Goal: Information Seeking & Learning: Check status

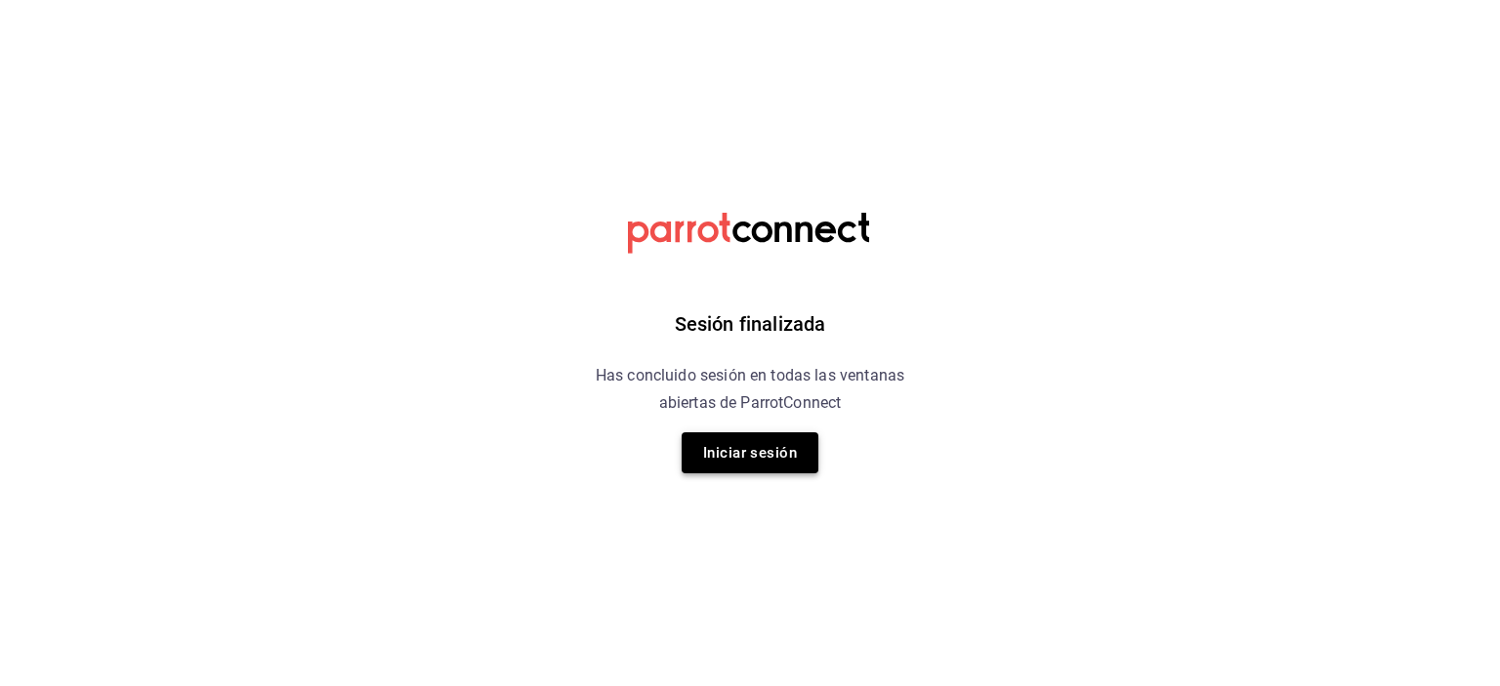
click at [747, 456] on button "Iniciar sesión" at bounding box center [750, 453] width 137 height 41
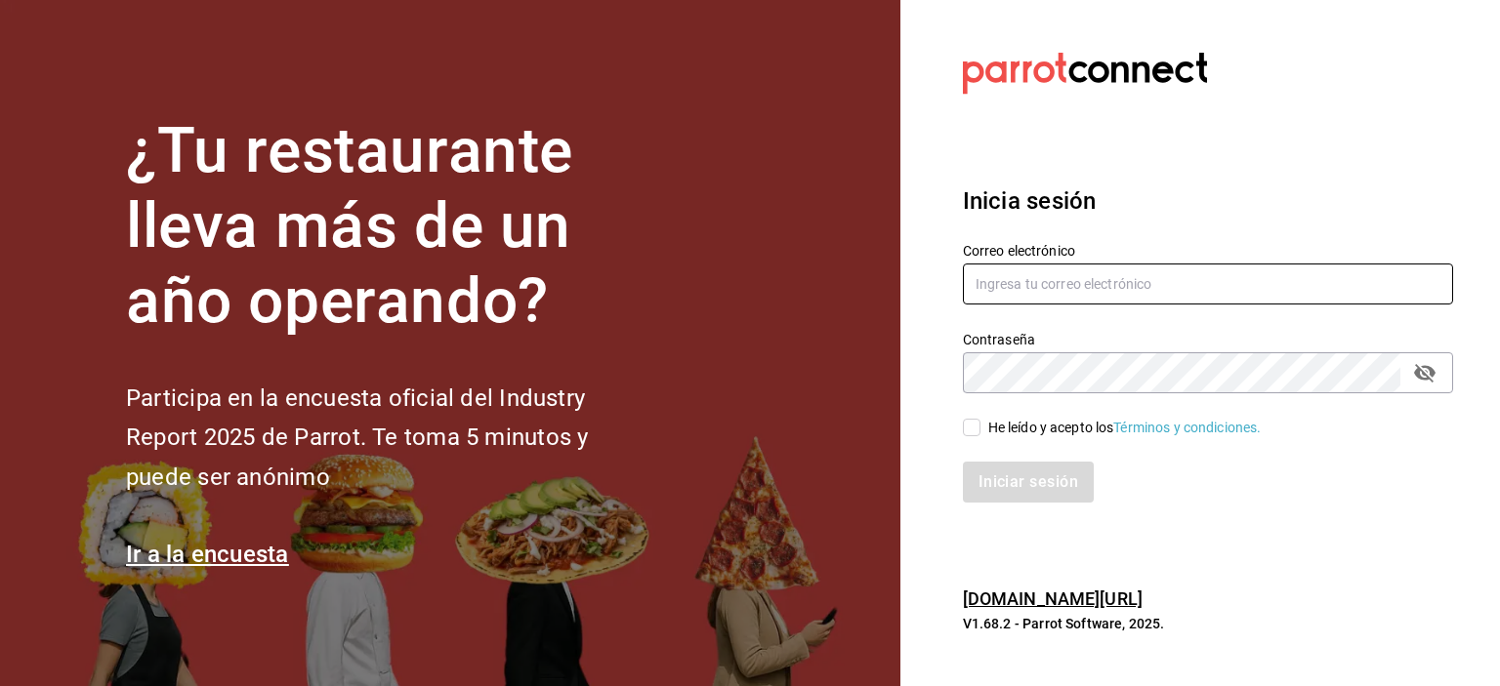
type input "[EMAIL_ADDRESS][DOMAIN_NAME]"
click at [786, 468] on section "¿Tu restaurante lleva más de un año operando? Participa en la encuesta oficial …" at bounding box center [450, 343] width 900 height 686
click at [971, 429] on input "He leído y acepto los Términos y condiciones." at bounding box center [972, 428] width 18 height 18
checkbox input "true"
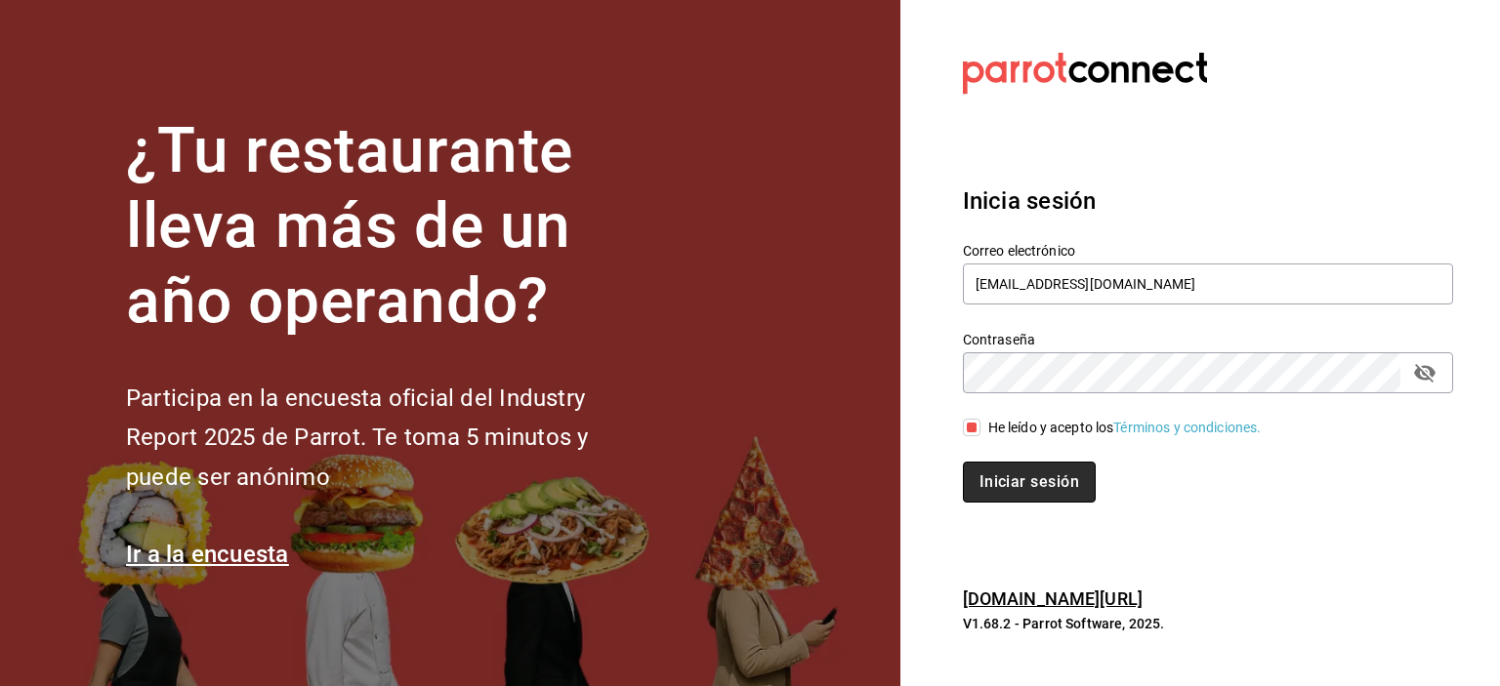
click at [992, 465] on button "Iniciar sesión" at bounding box center [1029, 482] width 133 height 41
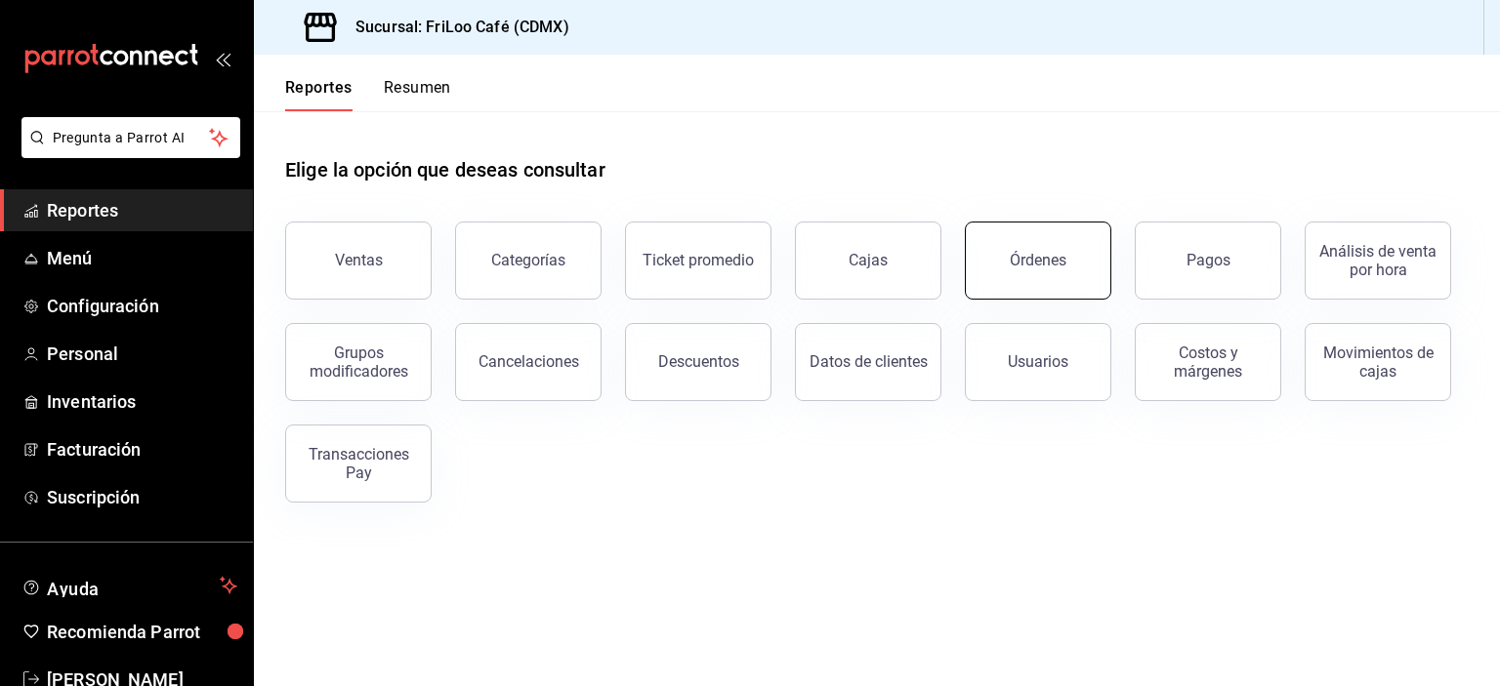
click at [1095, 269] on button "Órdenes" at bounding box center [1038, 261] width 146 height 78
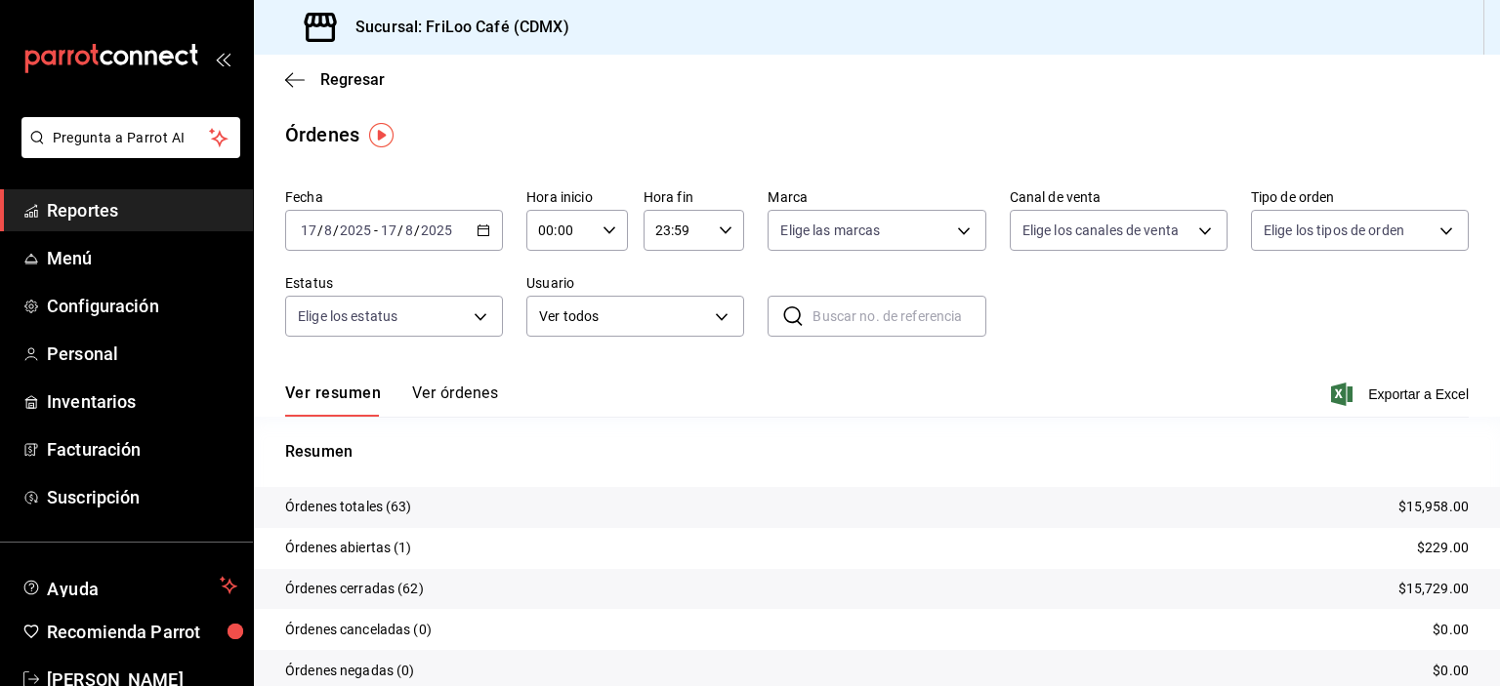
click at [461, 229] on div "2025-08-17 17 / 8 / 2025 - 2025-08-17 17 / 8 / 2025" at bounding box center [394, 230] width 218 height 41
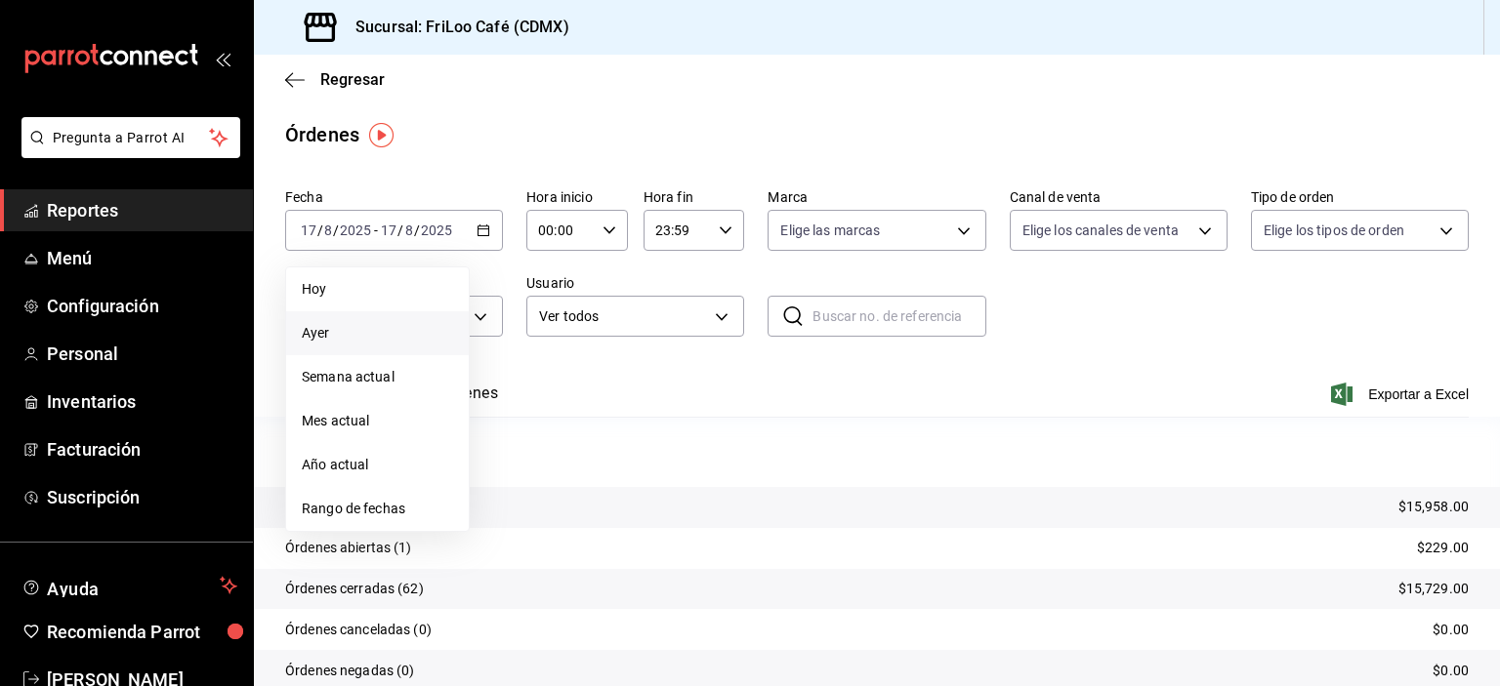
click at [356, 319] on li "Ayer" at bounding box center [377, 333] width 183 height 44
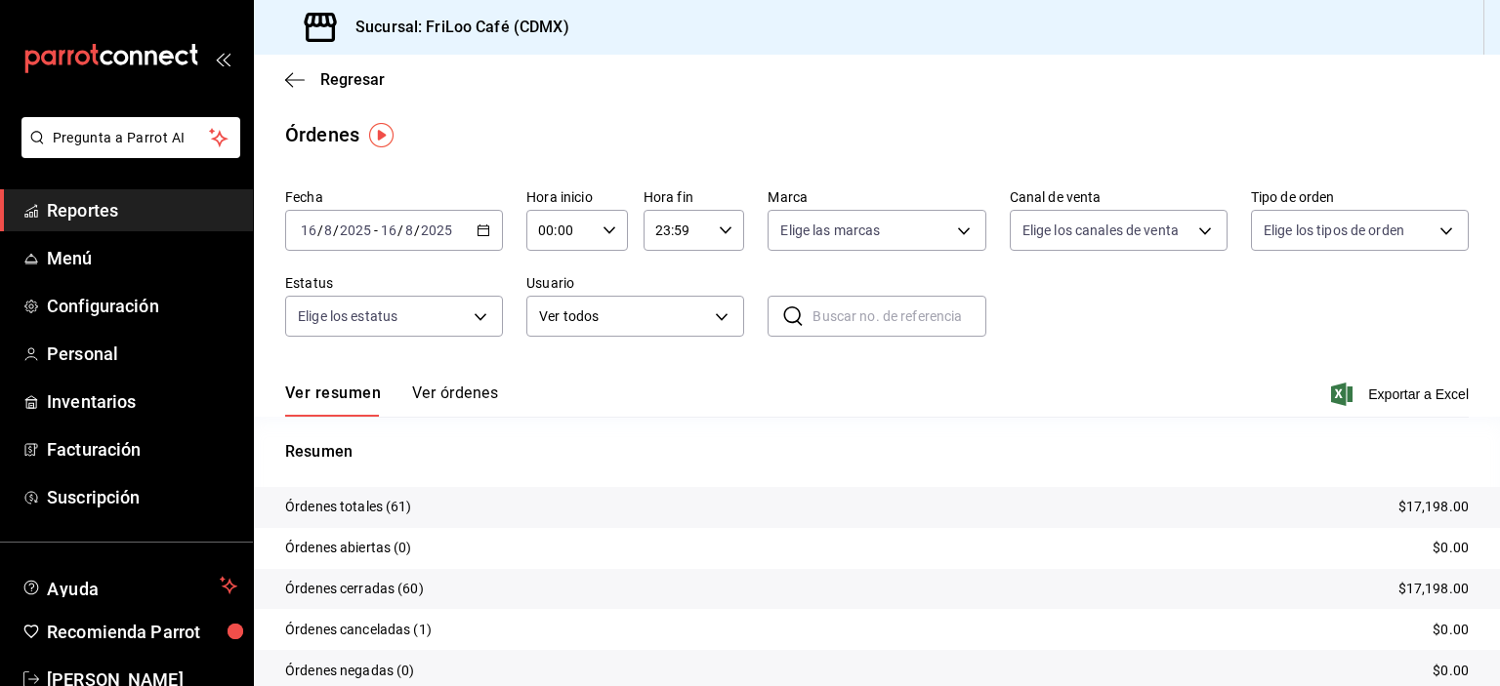
click at [426, 402] on button "Ver órdenes" at bounding box center [455, 400] width 86 height 33
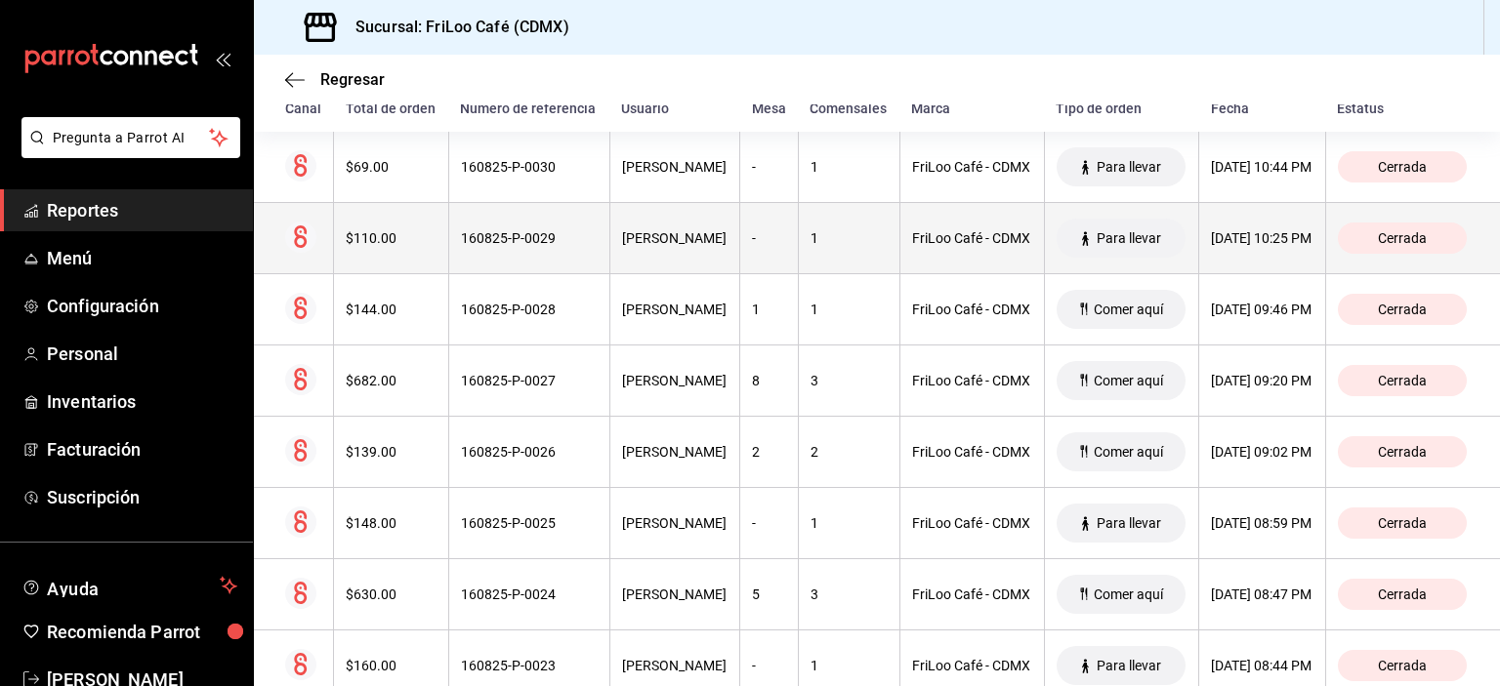
scroll to position [332, 0]
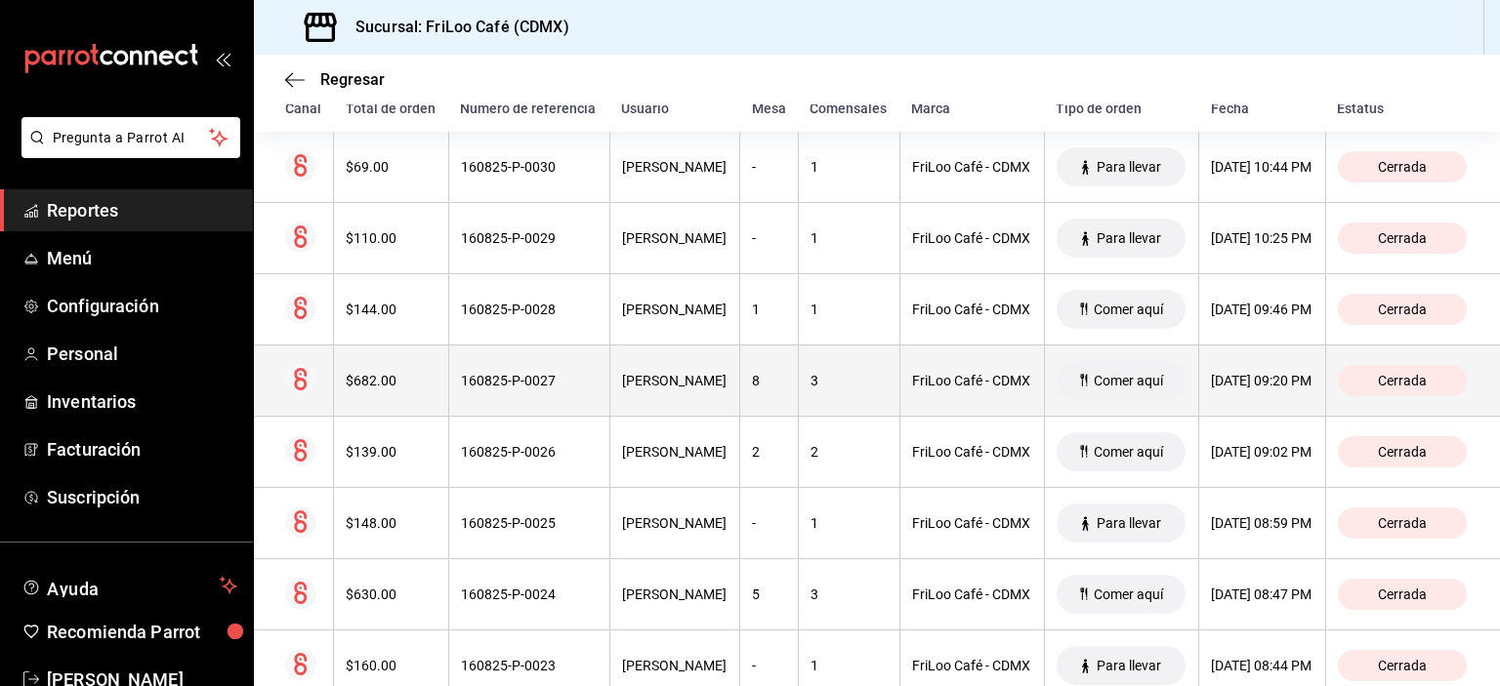
click at [810, 389] on div "3" at bounding box center [848, 381] width 77 height 16
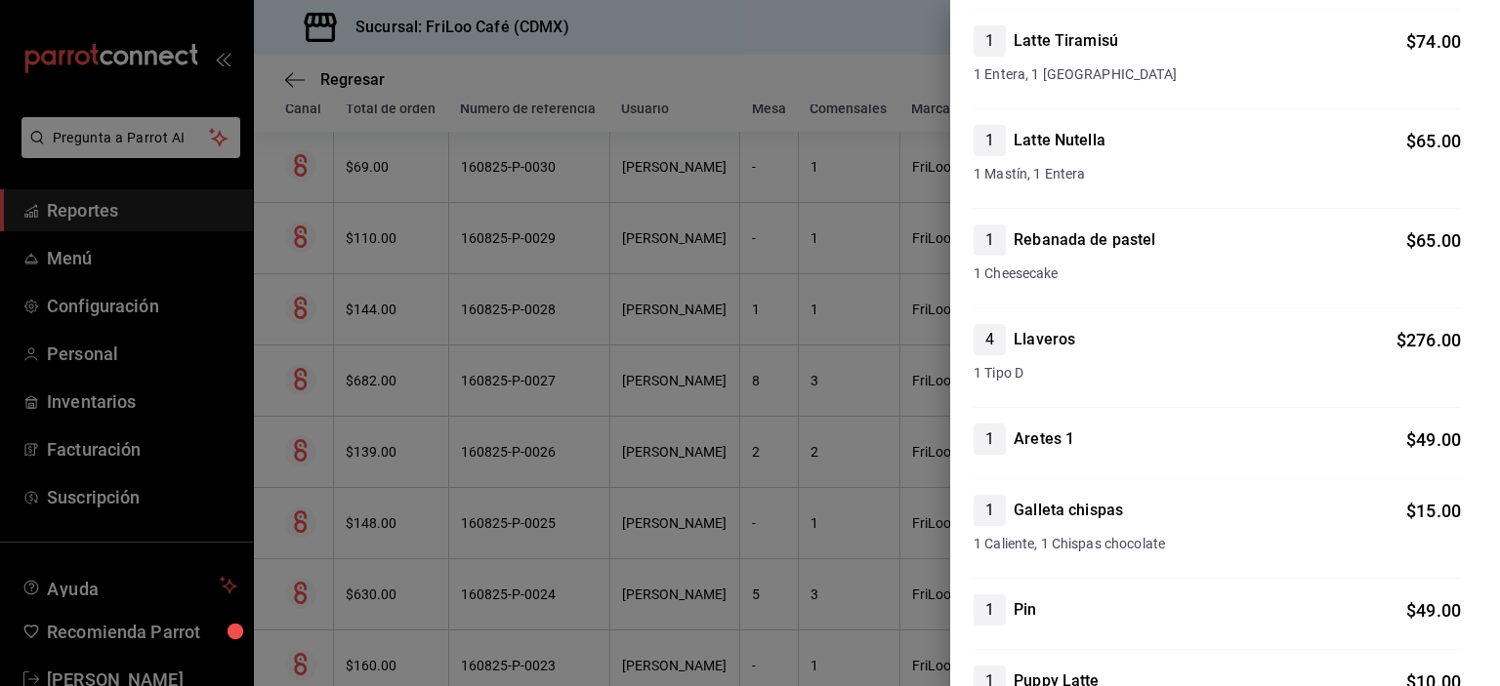
scroll to position [308, 0]
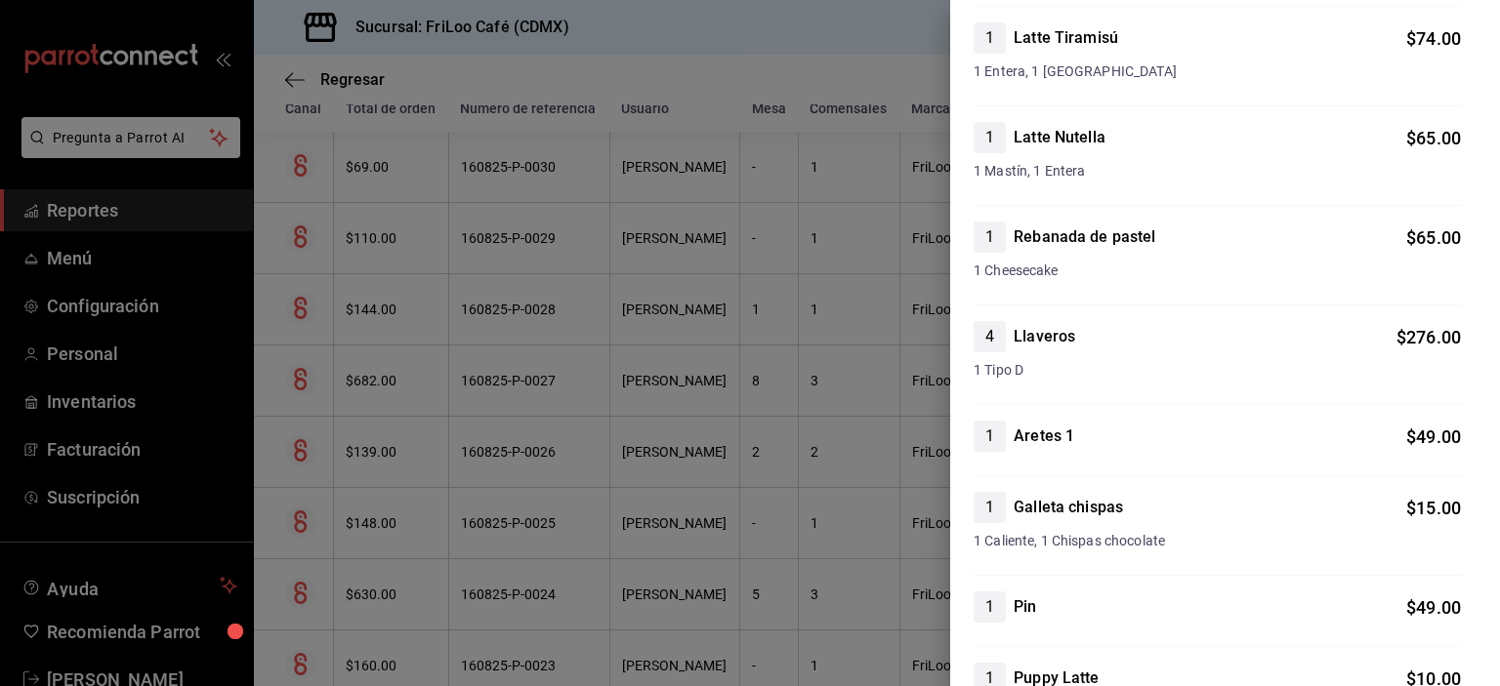
click at [844, 411] on div at bounding box center [750, 343] width 1500 height 686
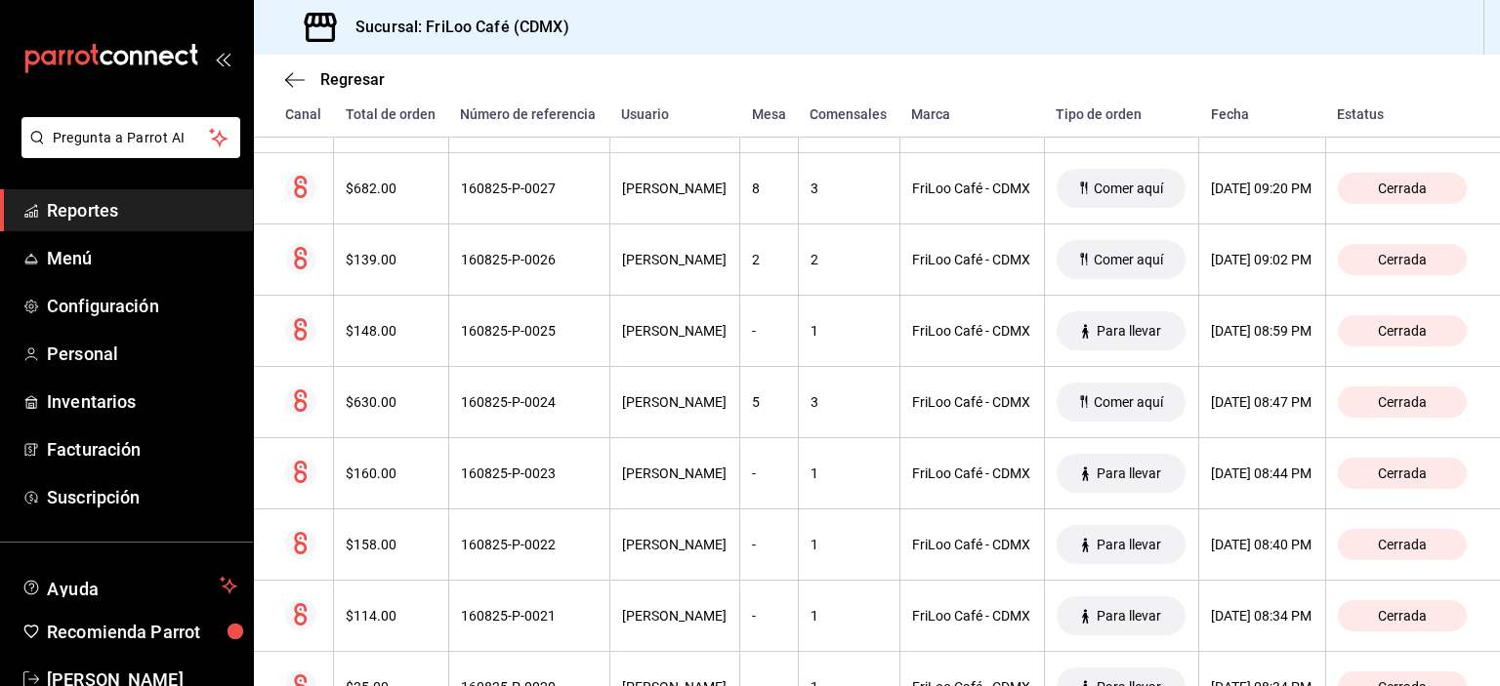
scroll to position [586, 0]
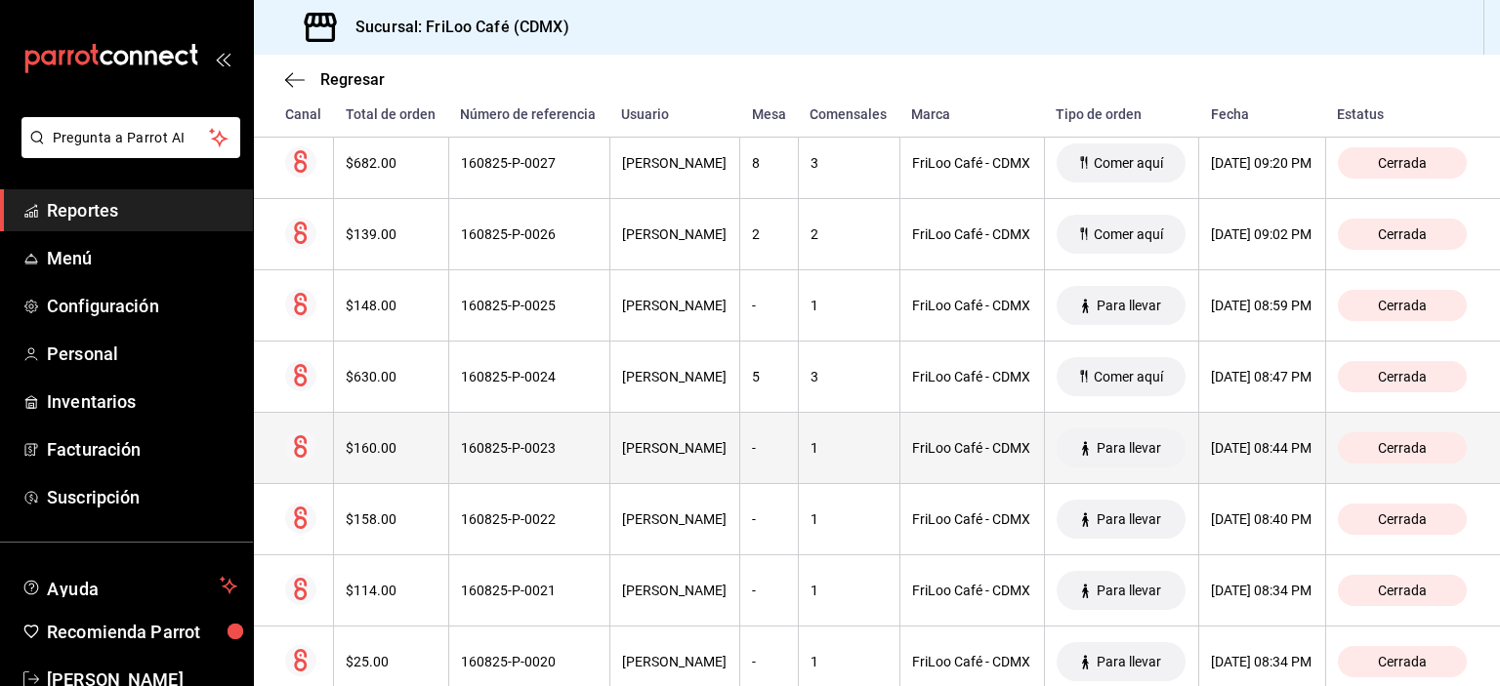
click at [810, 456] on div "1" at bounding box center [848, 448] width 77 height 16
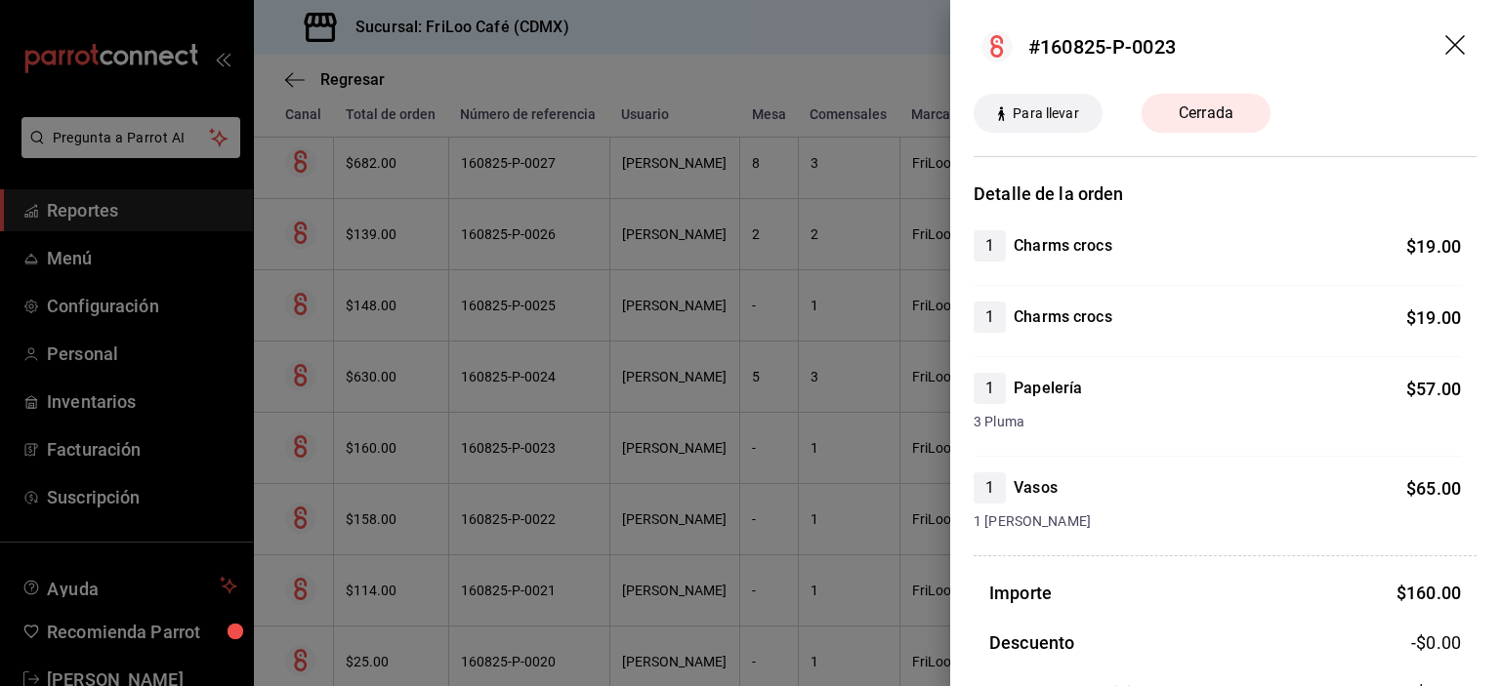
click at [641, 353] on div at bounding box center [750, 343] width 1500 height 686
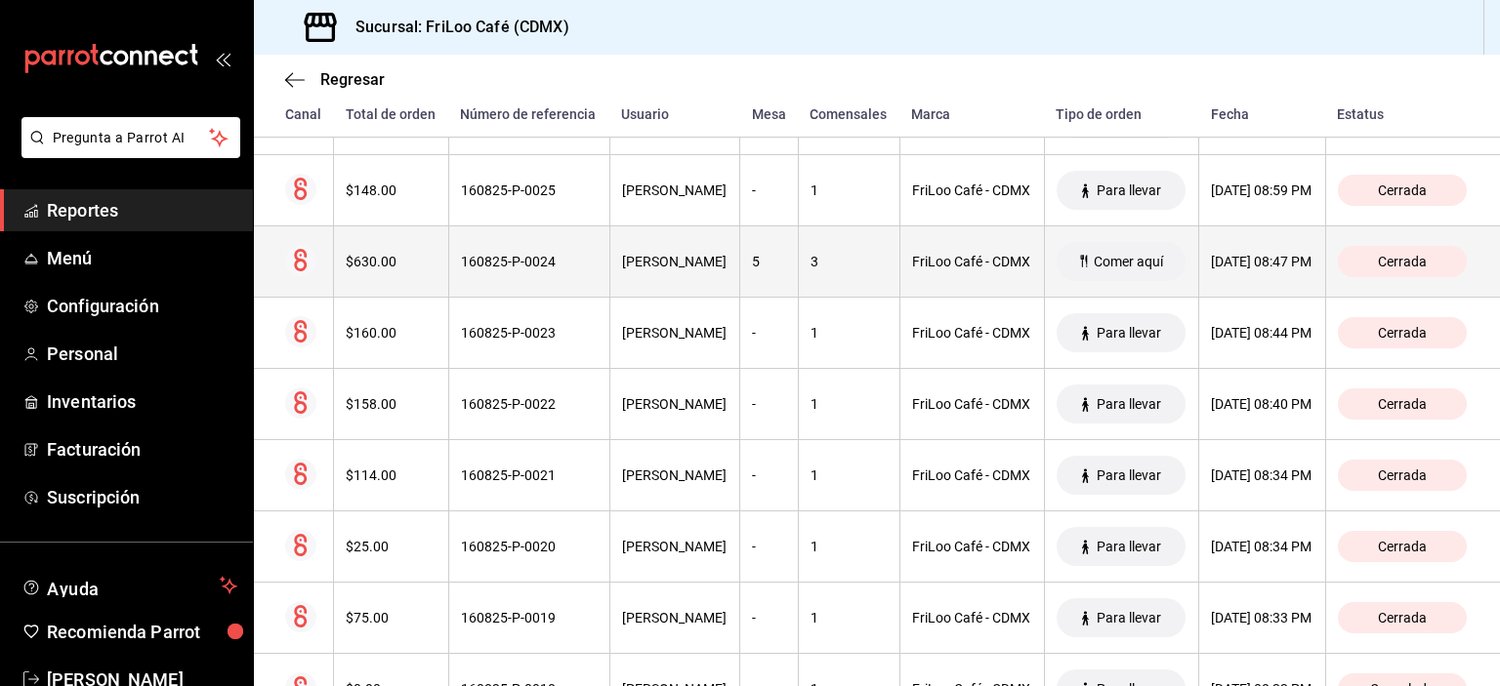
scroll to position [702, 0]
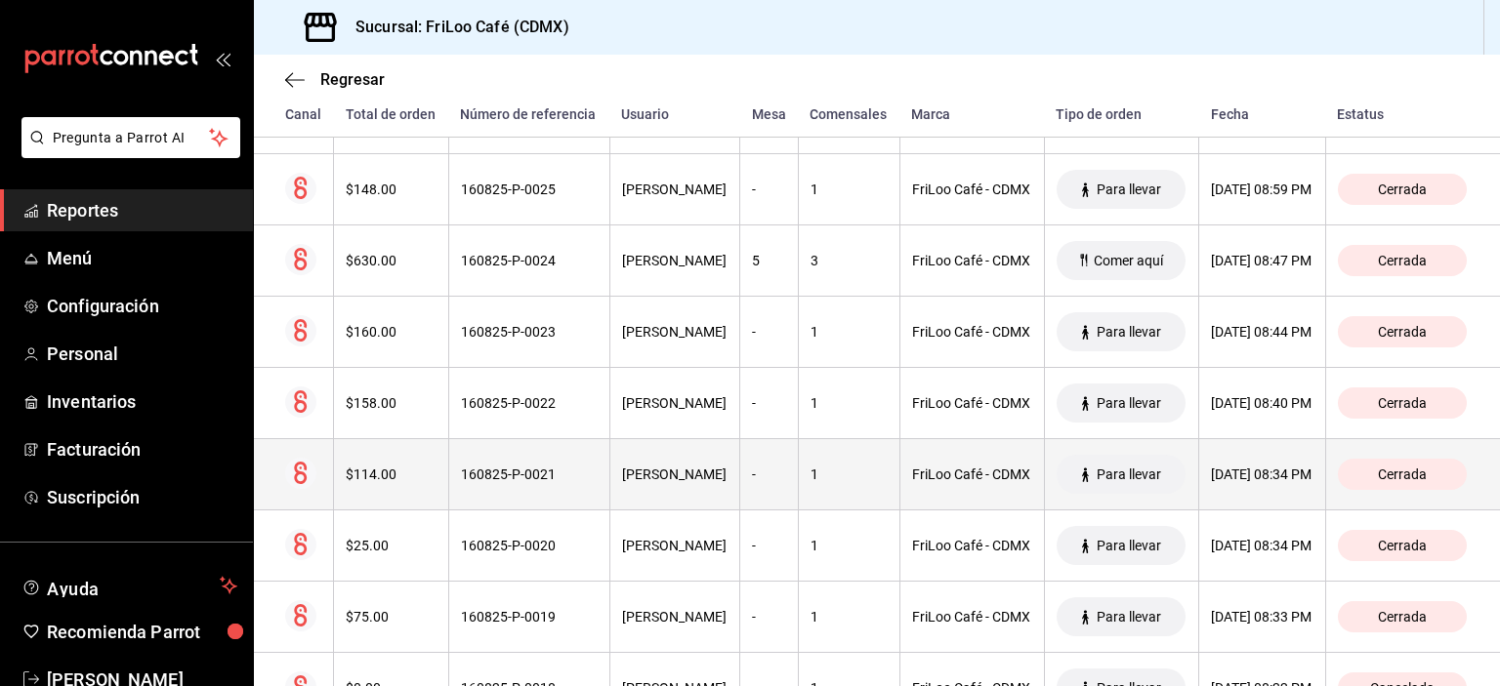
click at [809, 478] on th "1" at bounding box center [849, 474] width 102 height 71
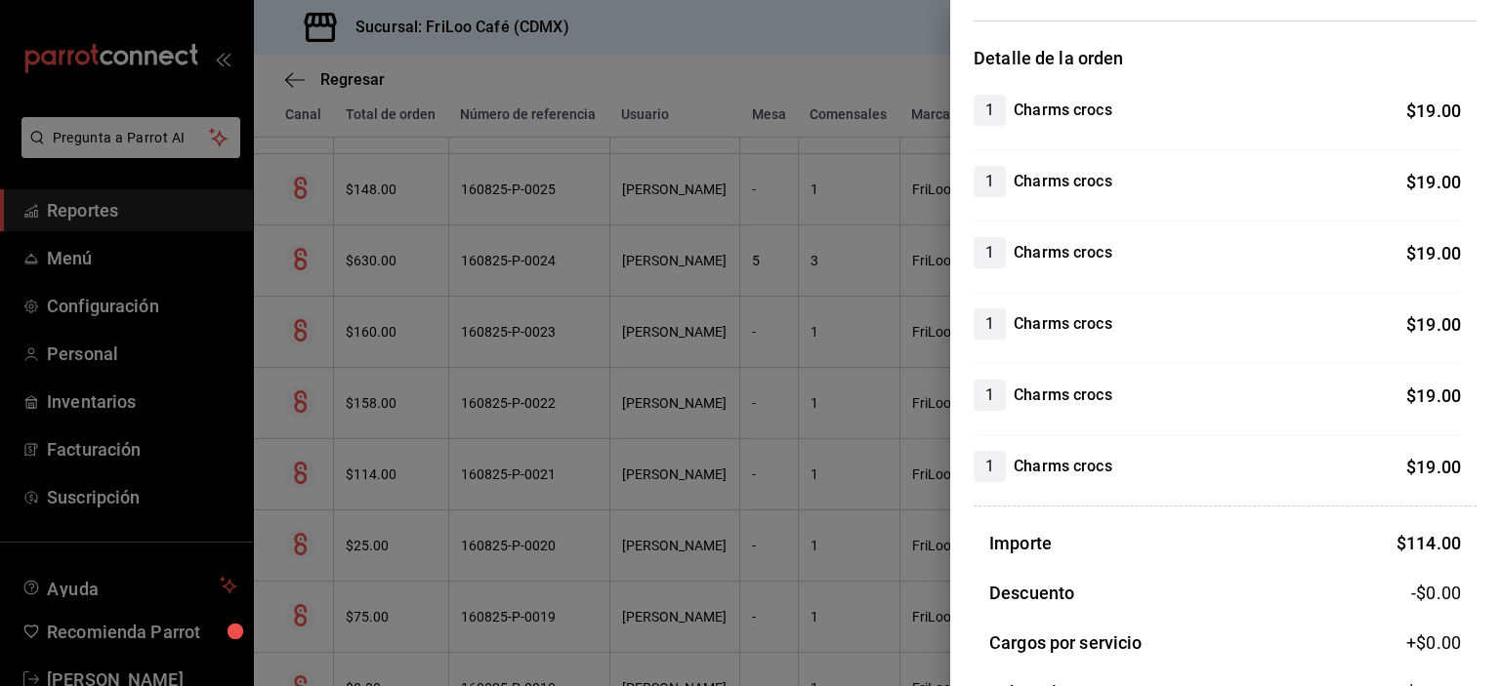
scroll to position [137, 0]
click at [852, 589] on div at bounding box center [750, 343] width 1500 height 686
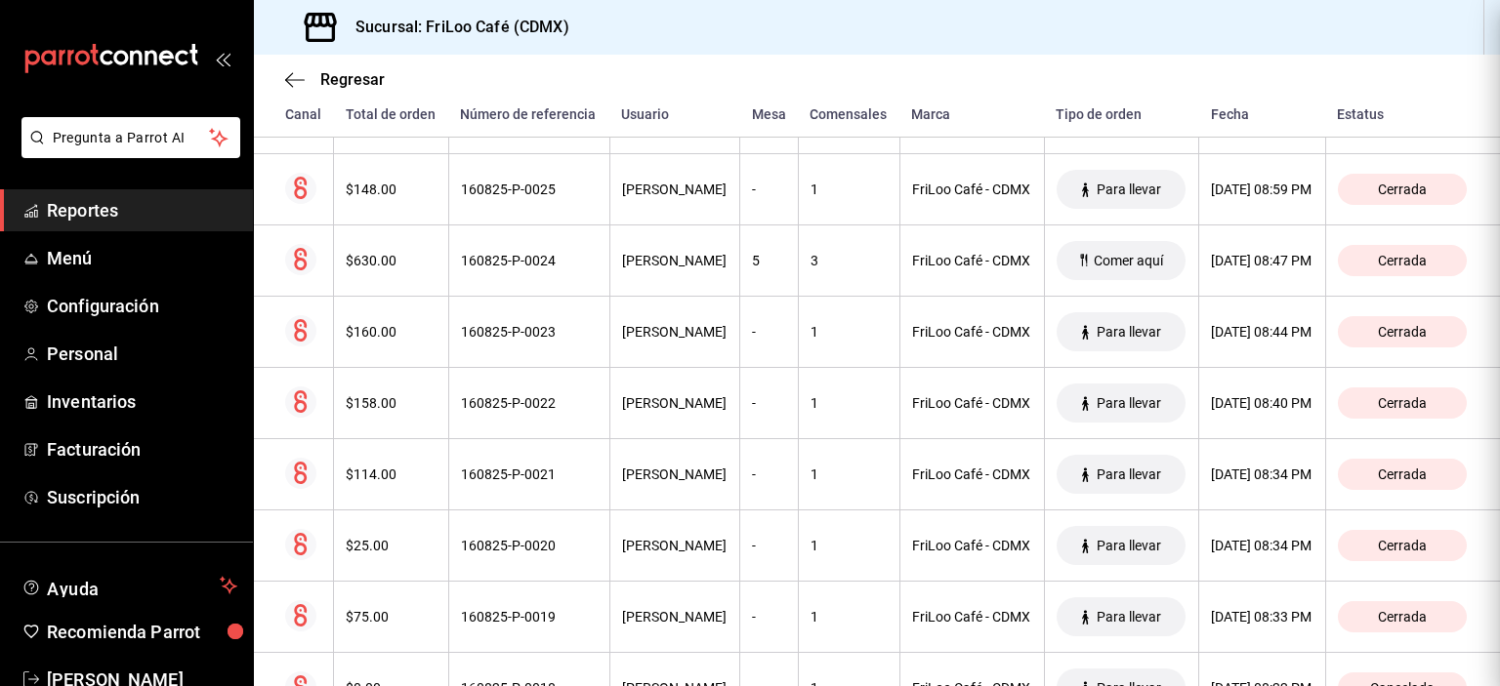
scroll to position [0, 0]
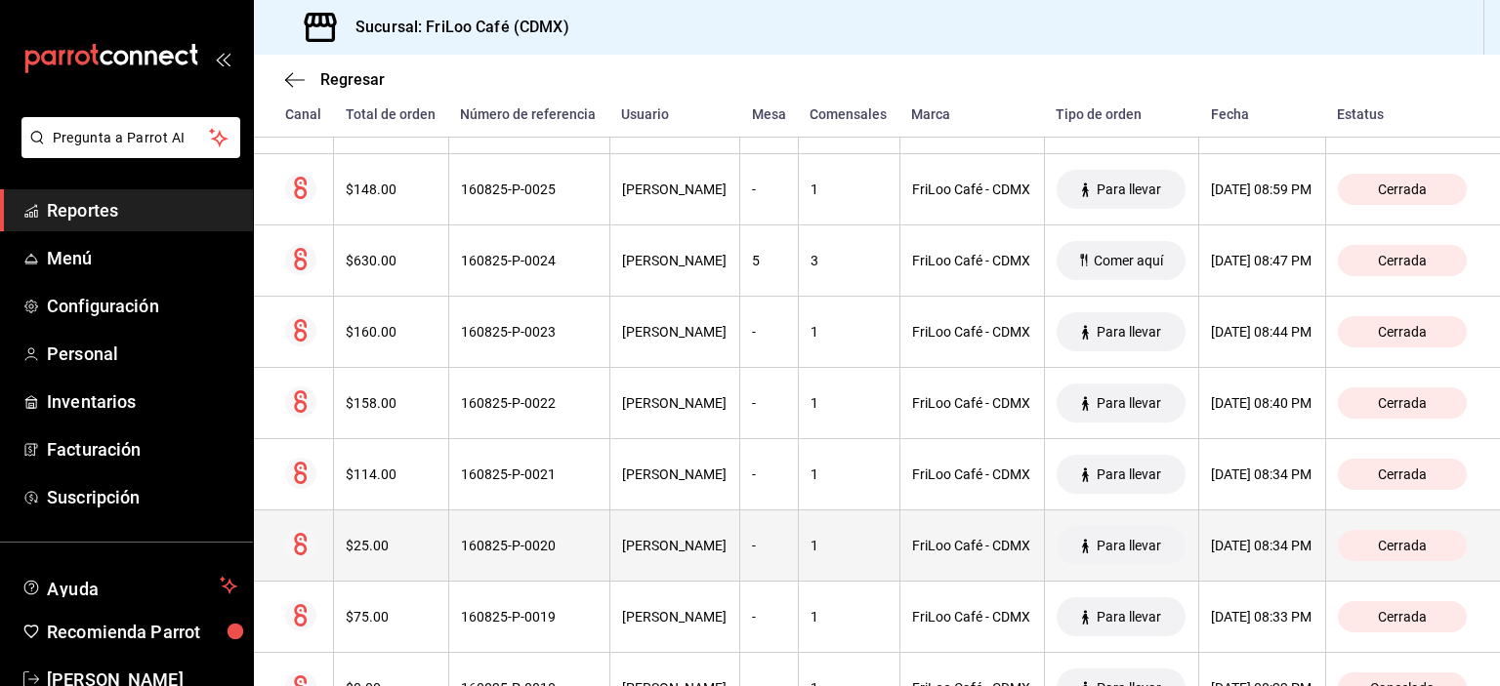
click at [810, 554] on div "1" at bounding box center [848, 546] width 77 height 16
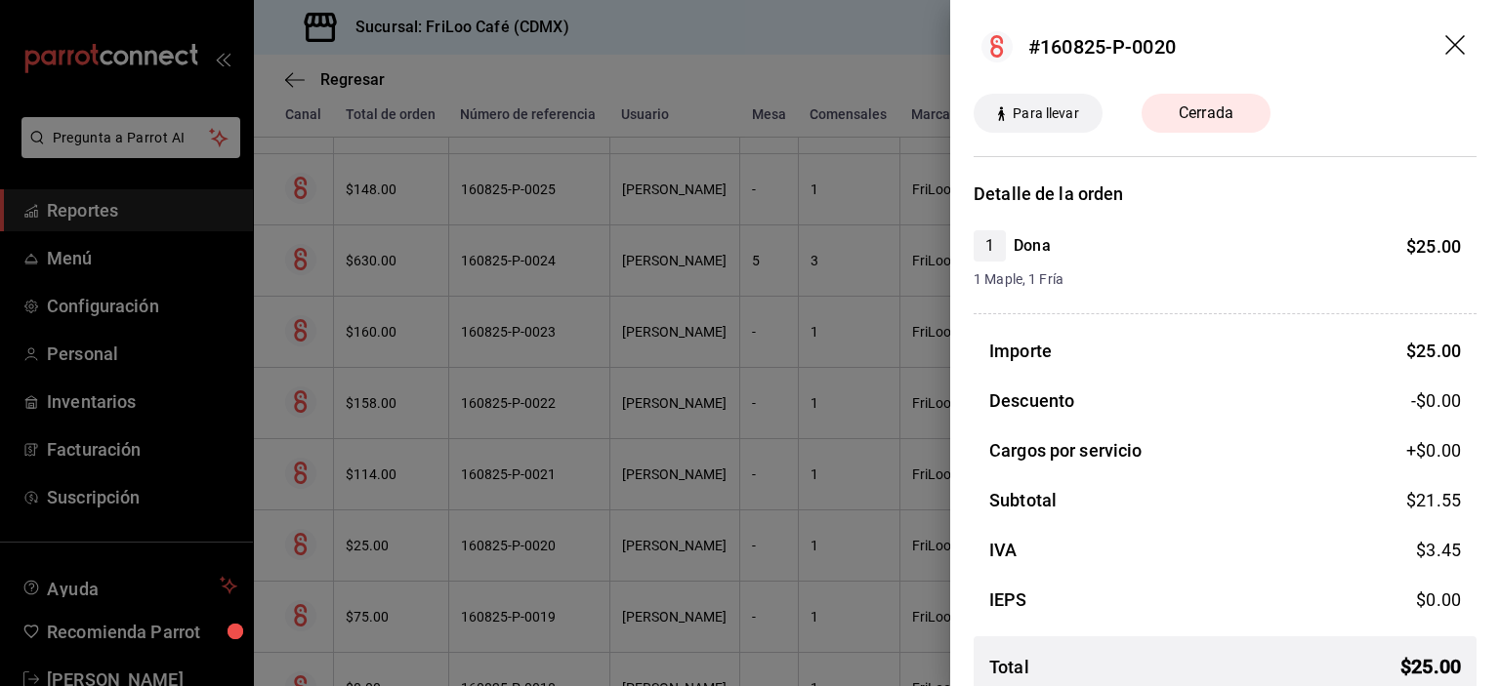
click at [806, 554] on div at bounding box center [750, 343] width 1500 height 686
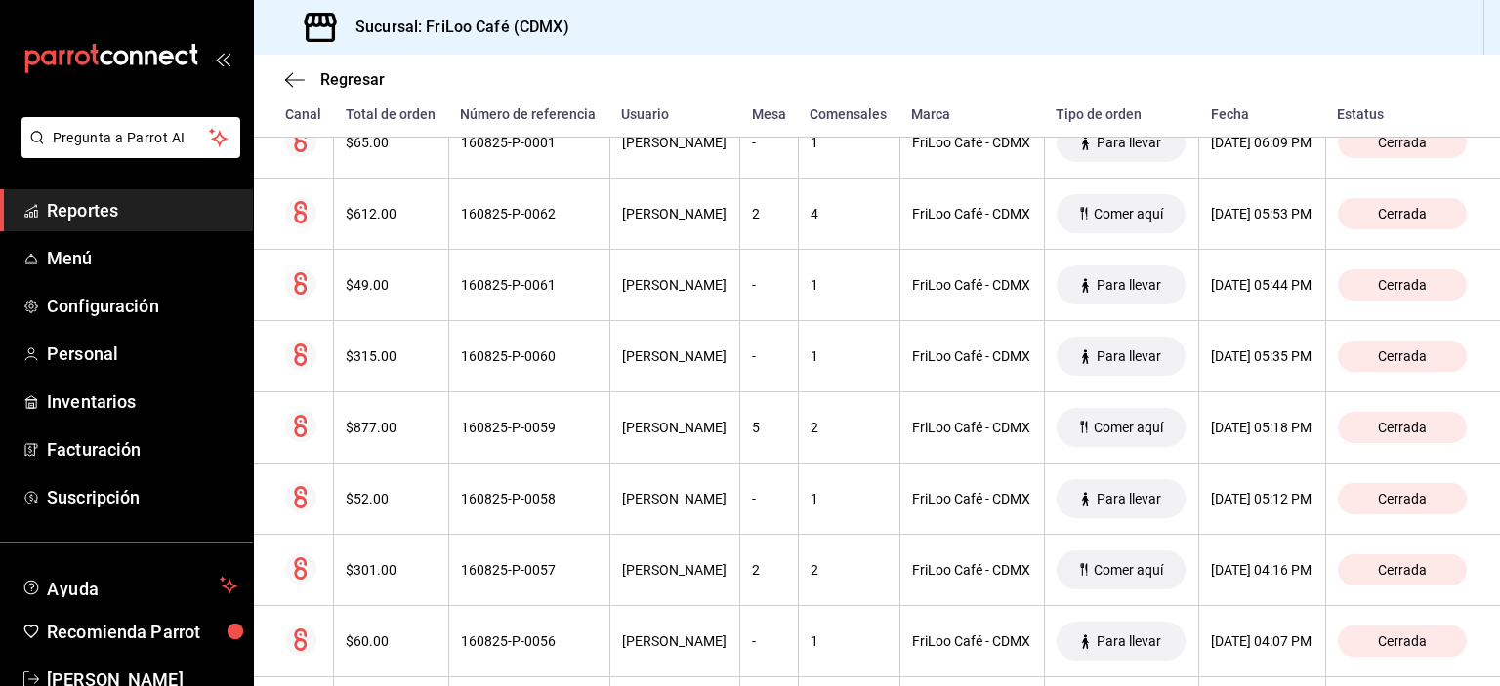
scroll to position [2463, 0]
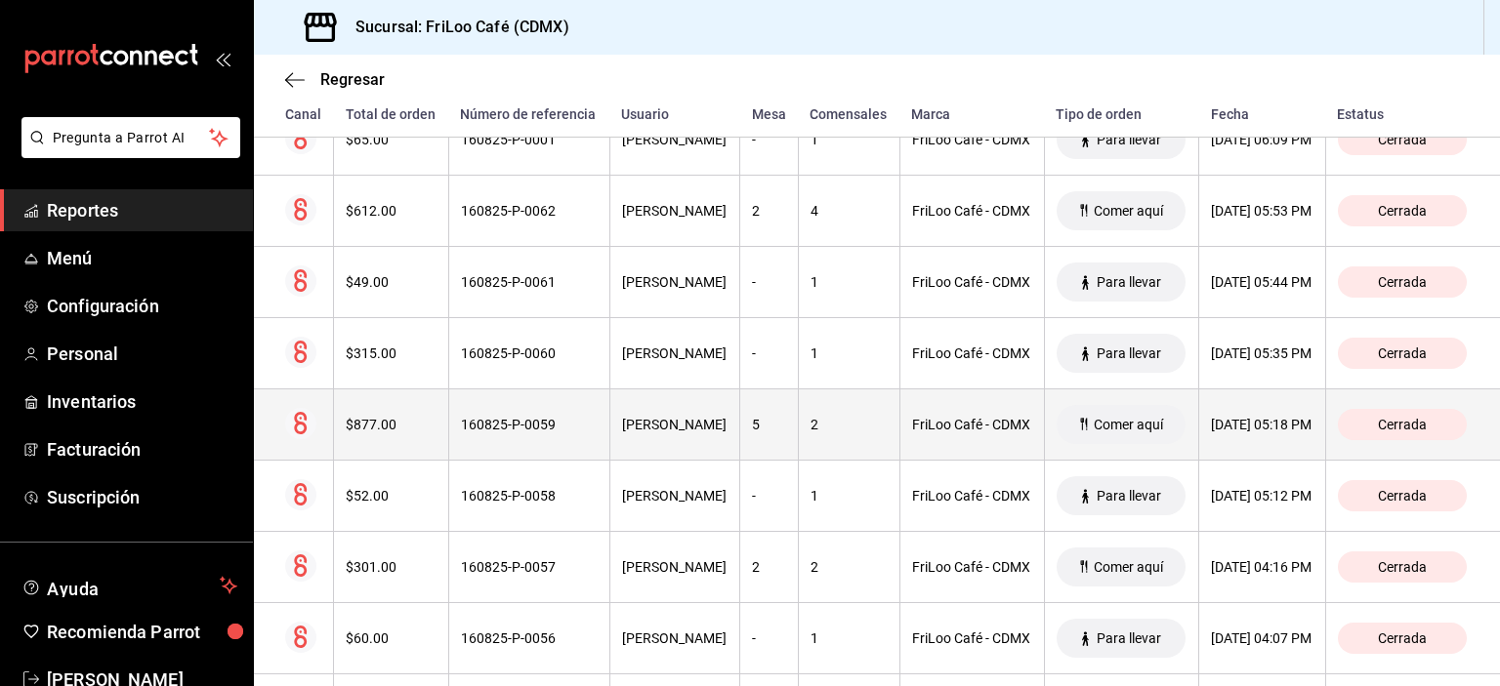
click at [810, 433] on div "2" at bounding box center [848, 425] width 77 height 16
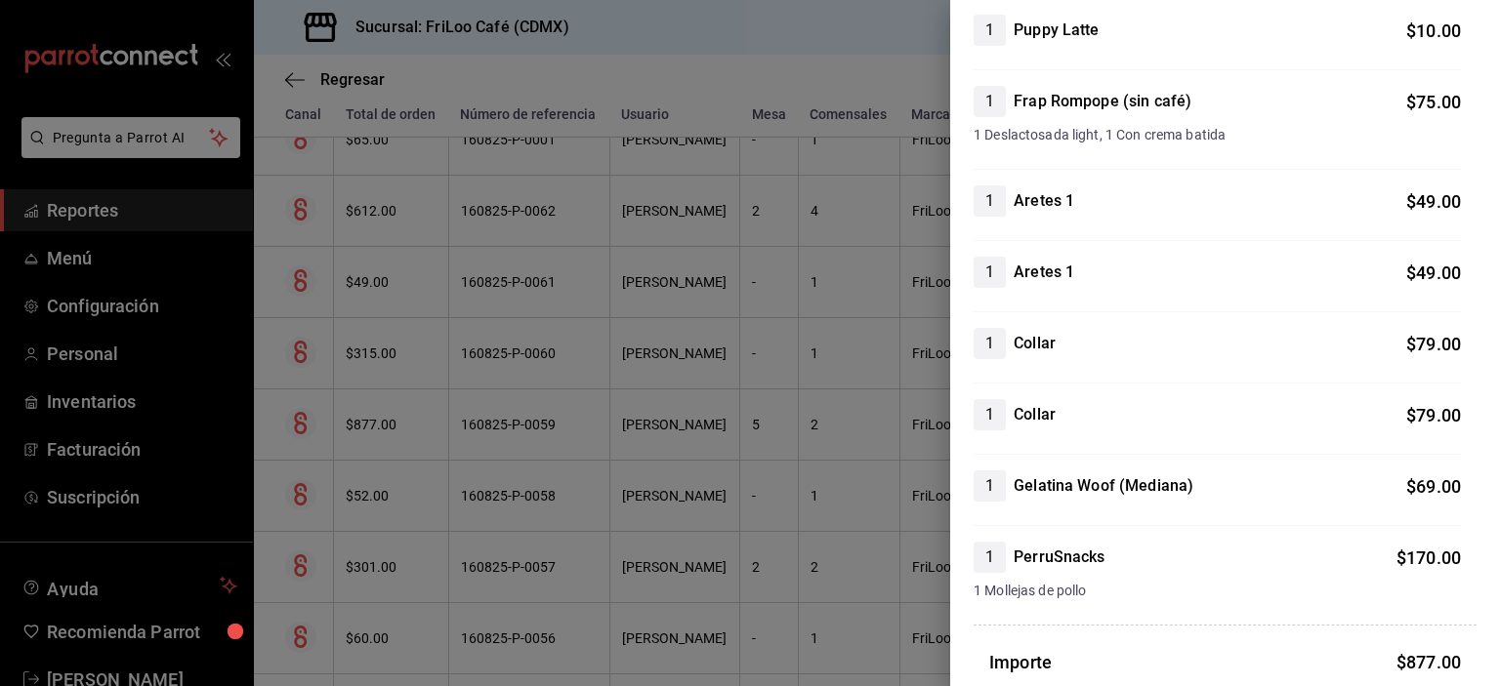
scroll to position [516, 0]
click at [811, 337] on div at bounding box center [750, 343] width 1500 height 686
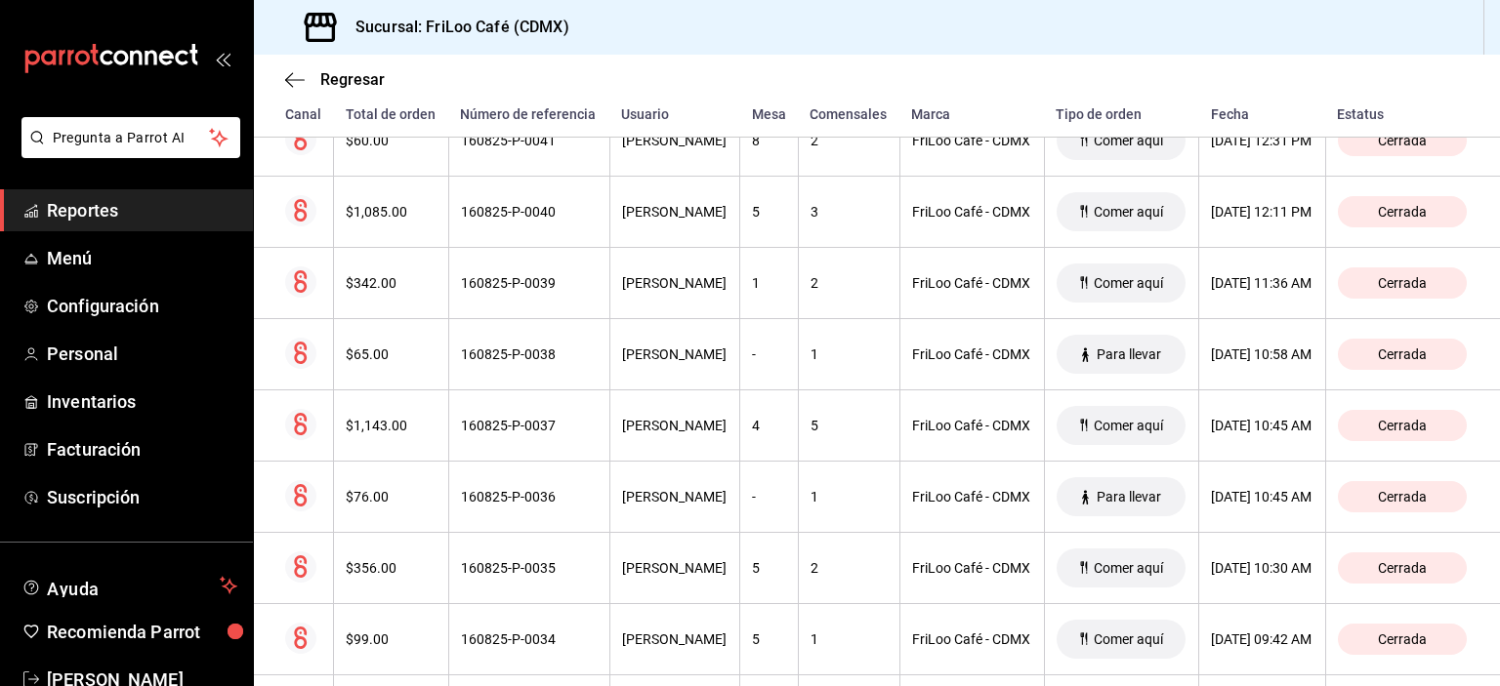
scroll to position [4206, 0]
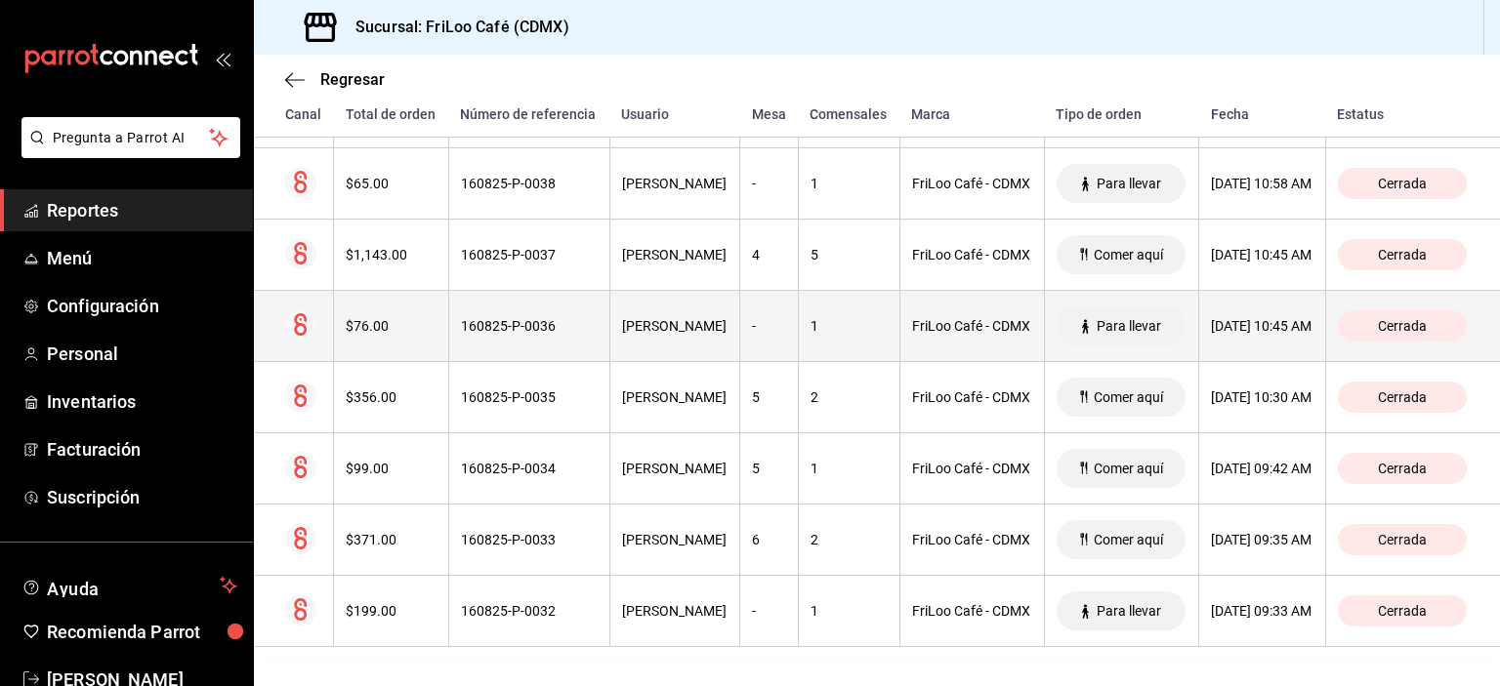
click at [740, 329] on th "-" at bounding box center [769, 326] width 59 height 71
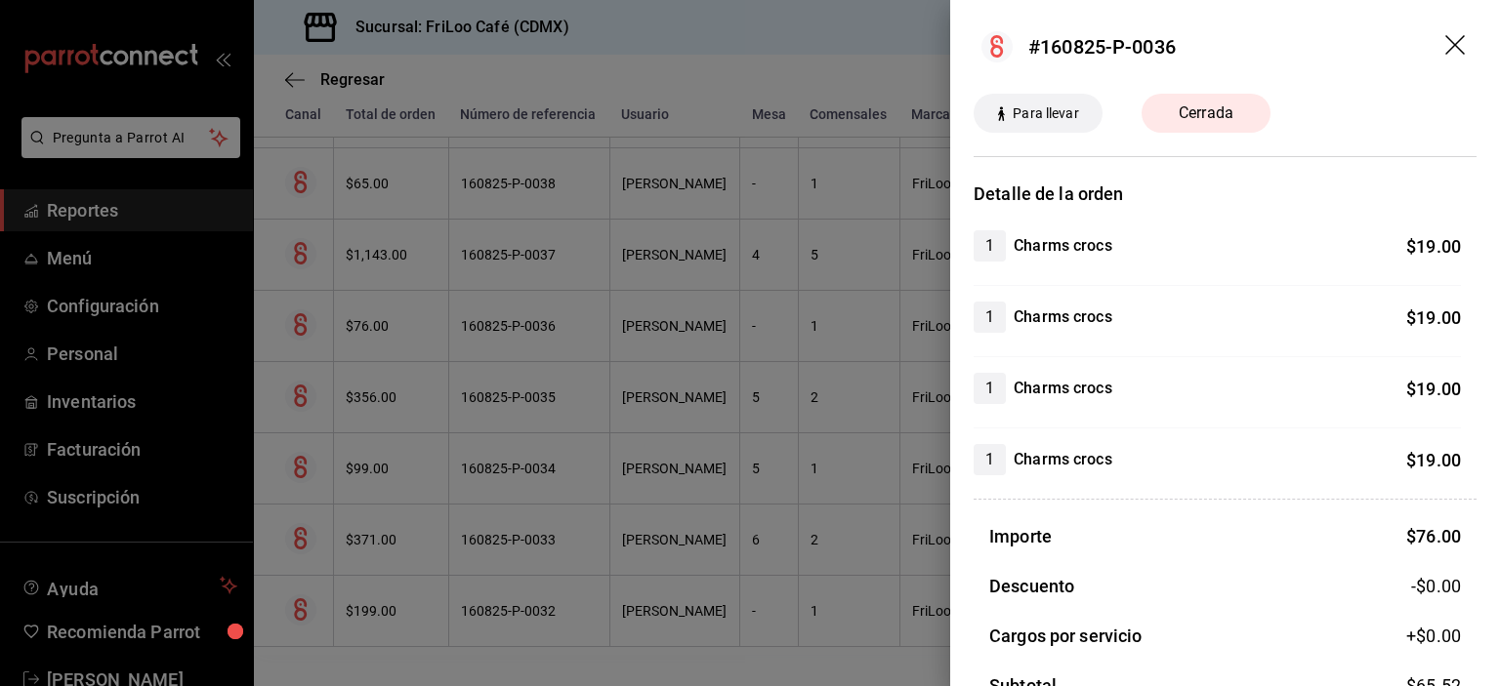
click at [710, 329] on div at bounding box center [750, 343] width 1500 height 686
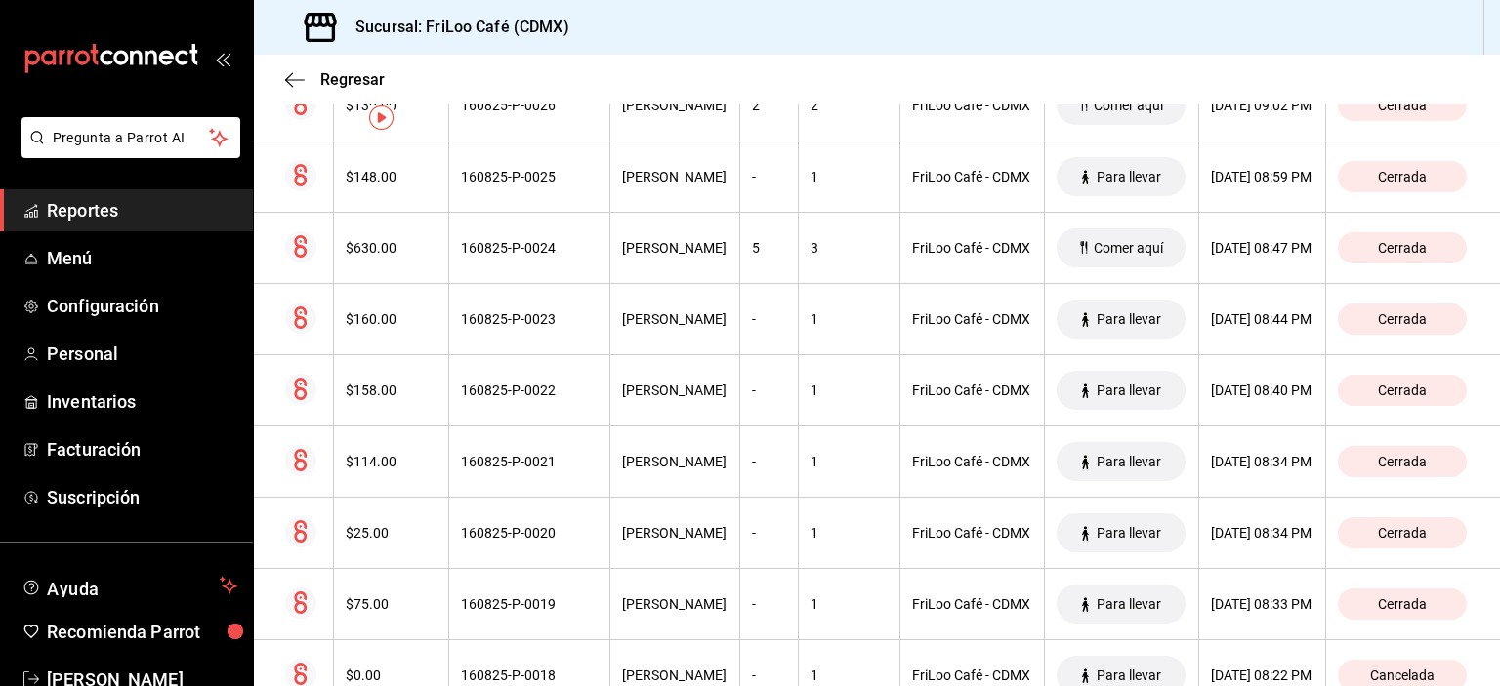
scroll to position [0, 0]
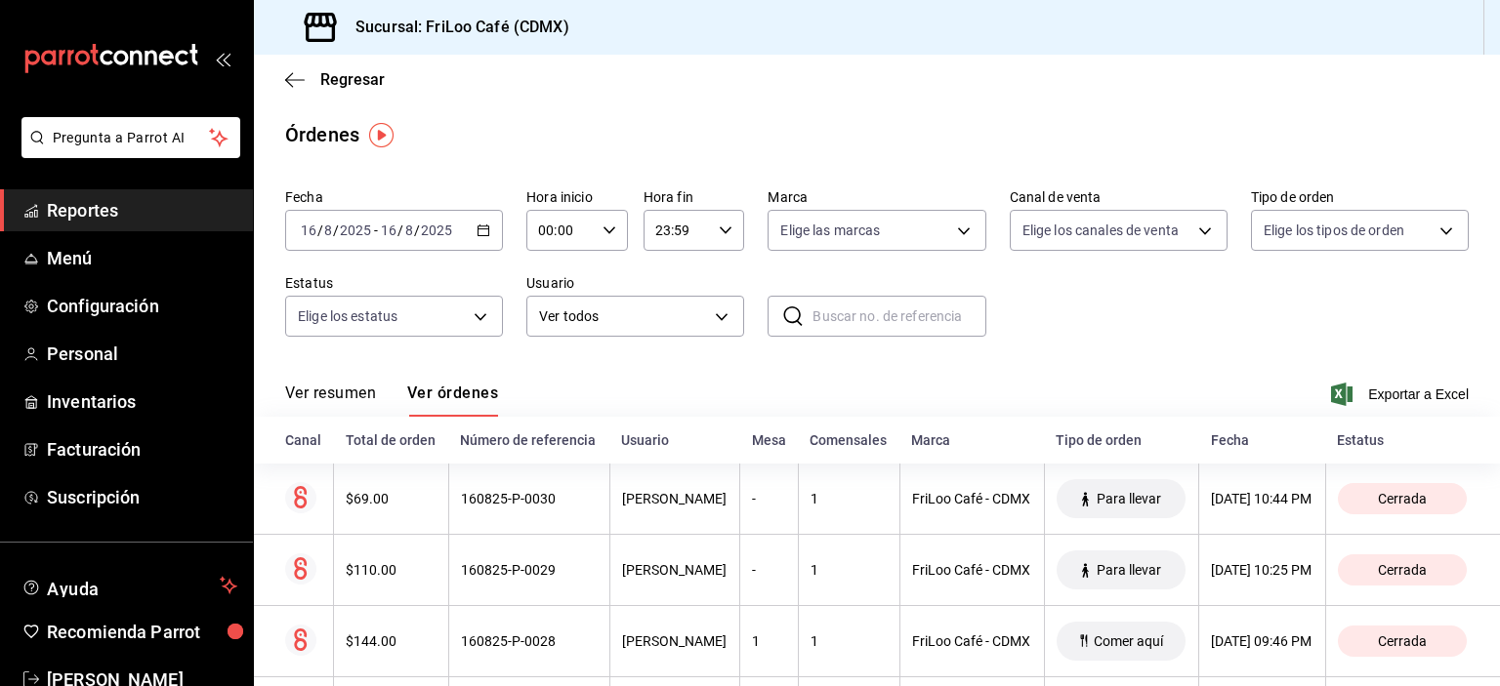
click at [483, 228] on icon "button" at bounding box center [484, 231] width 14 height 14
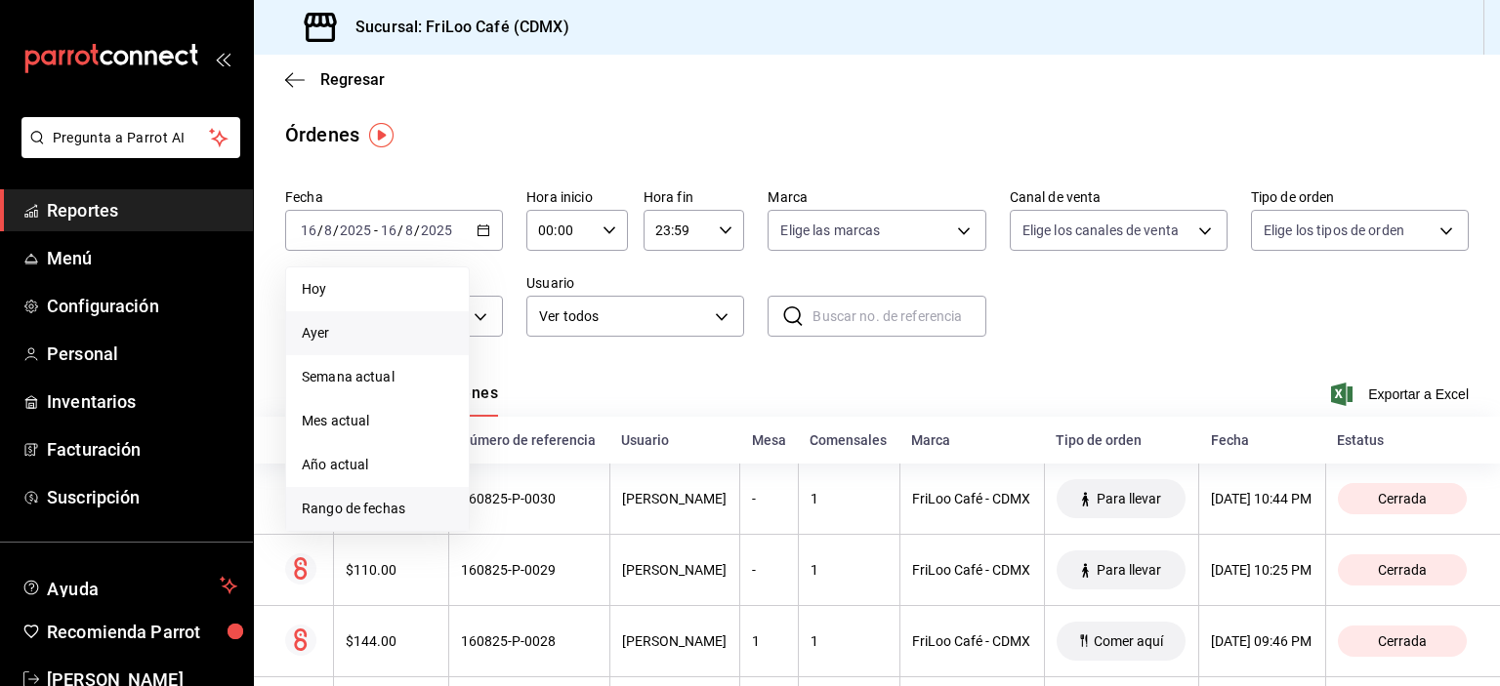
click at [348, 505] on span "Rango de fechas" at bounding box center [377, 509] width 151 height 21
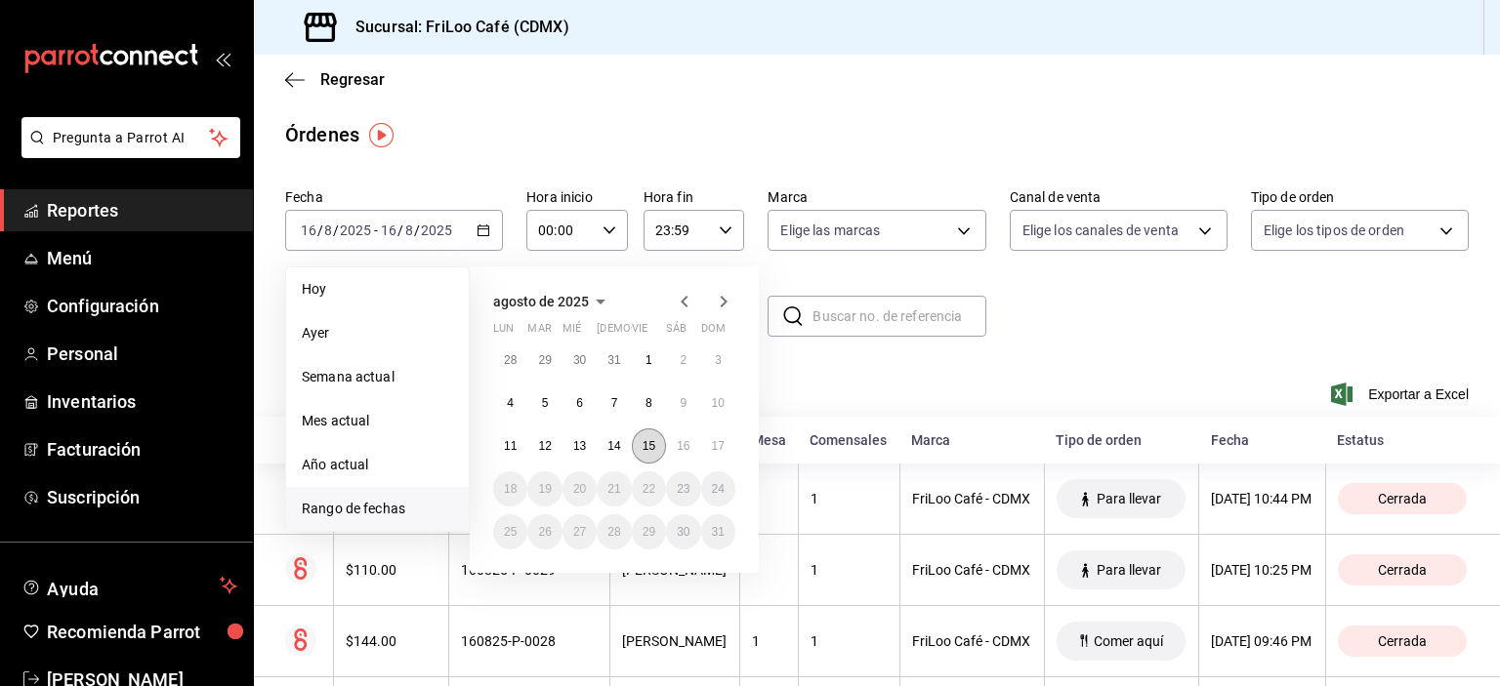
click at [645, 451] on abbr "15" at bounding box center [649, 446] width 13 height 14
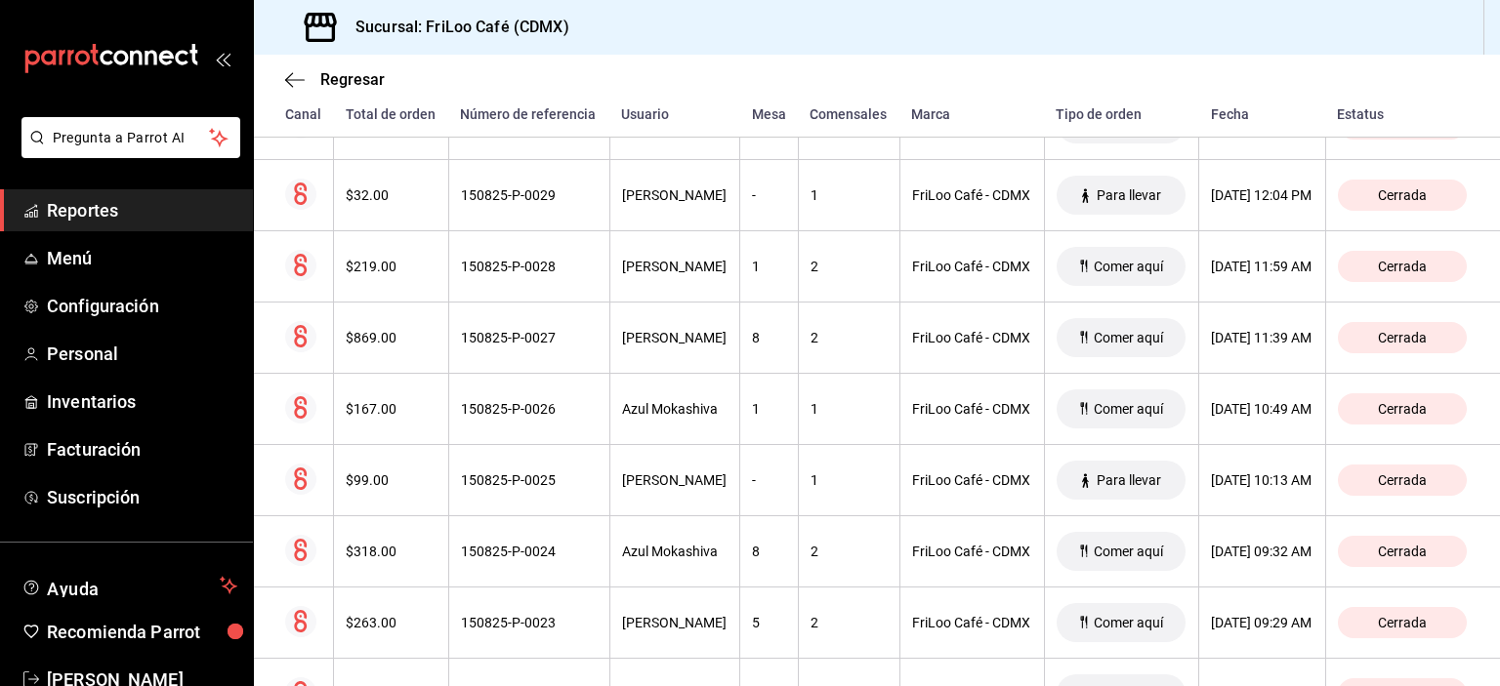
scroll to position [3177, 0]
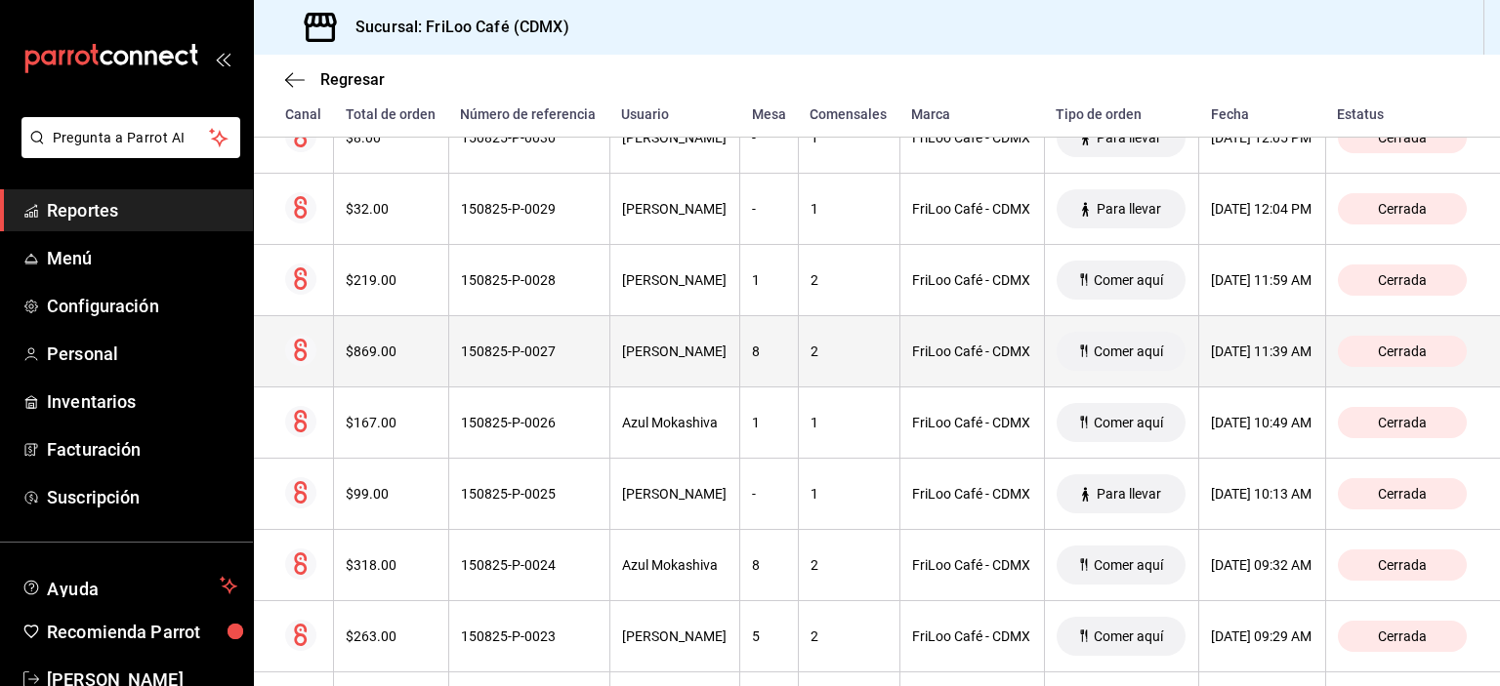
click at [798, 370] on th "2" at bounding box center [849, 351] width 102 height 71
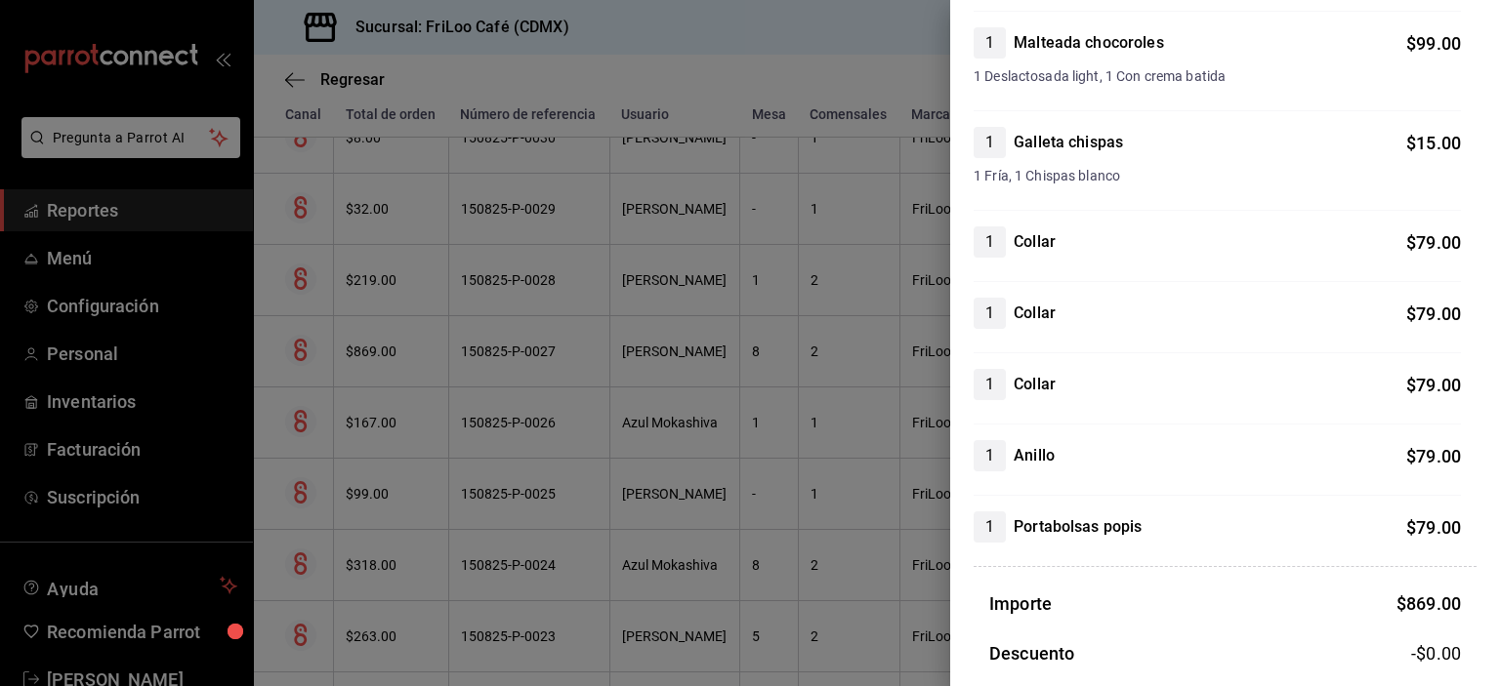
scroll to position [890, 0]
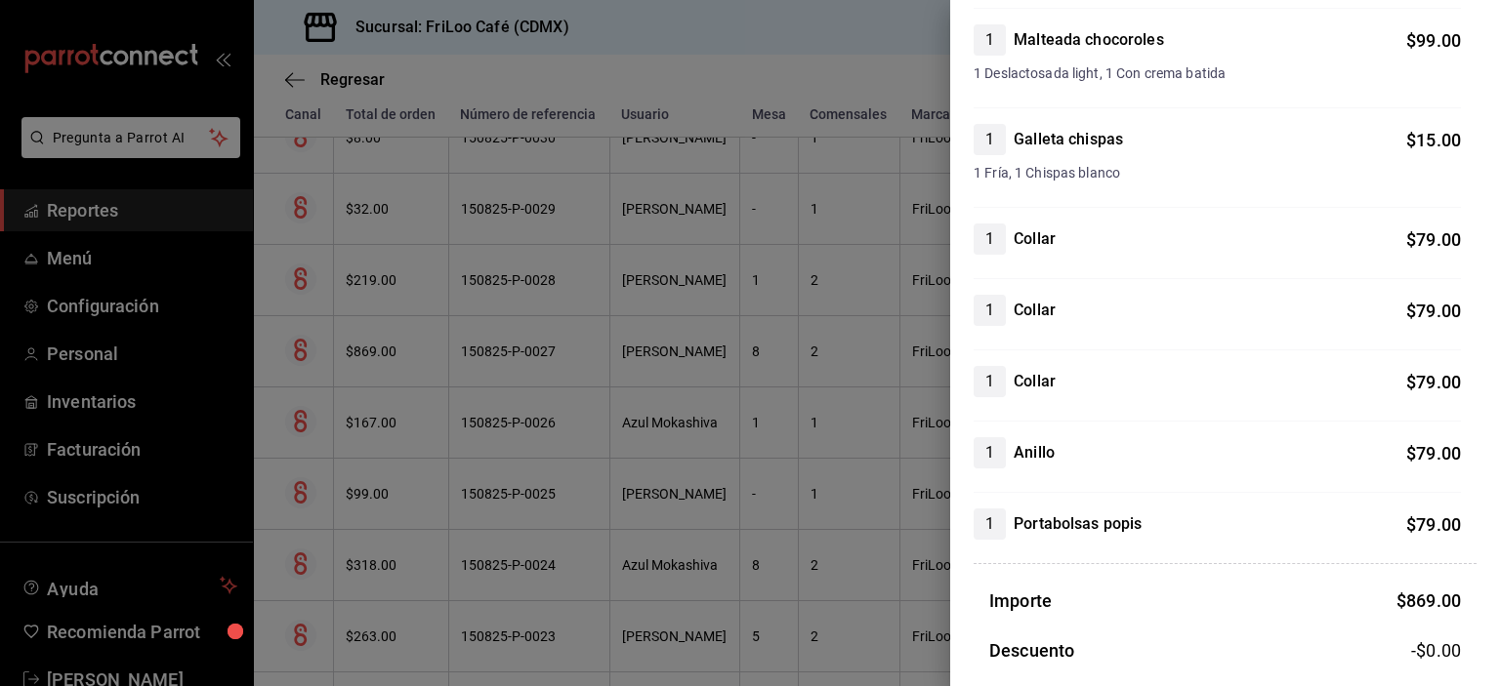
click at [844, 475] on div at bounding box center [750, 343] width 1500 height 686
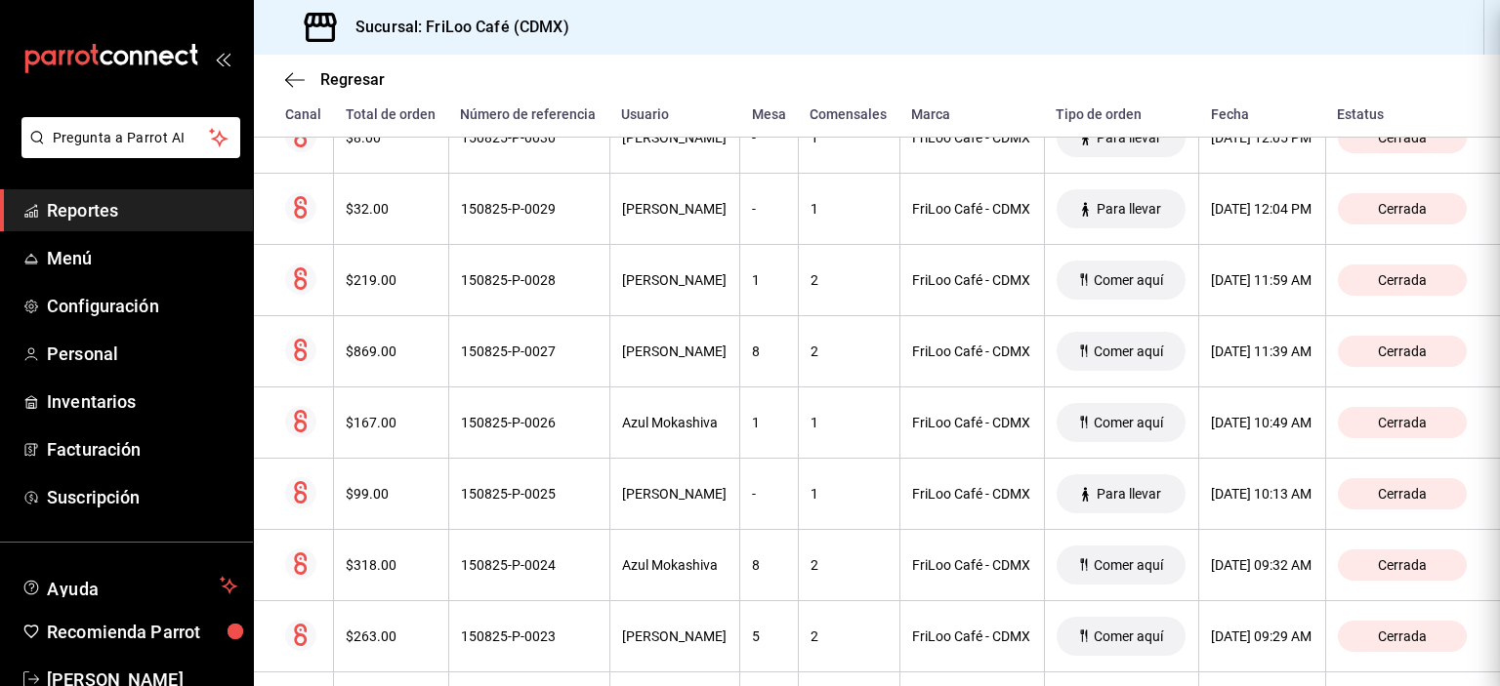
scroll to position [0, 0]
click at [844, 475] on div at bounding box center [750, 343] width 1500 height 686
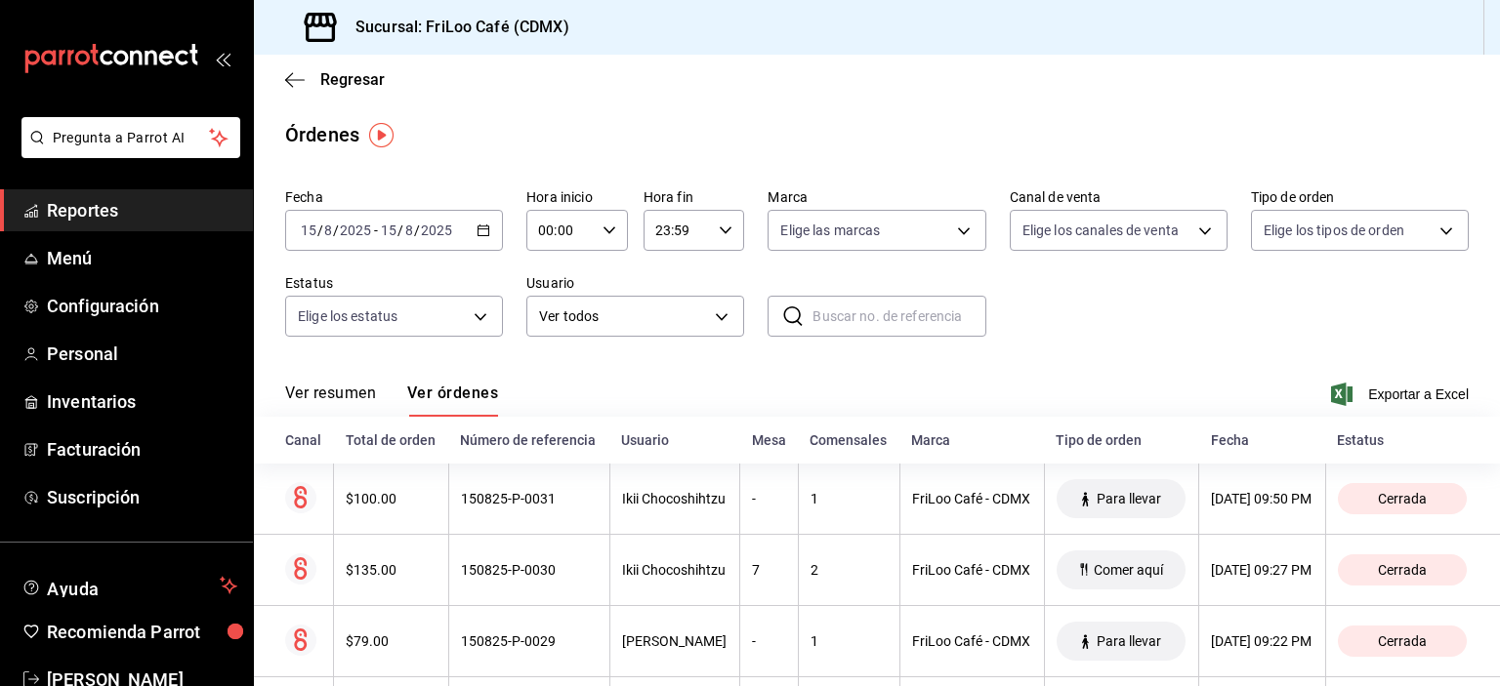
click at [482, 231] on icon "button" at bounding box center [484, 231] width 14 height 14
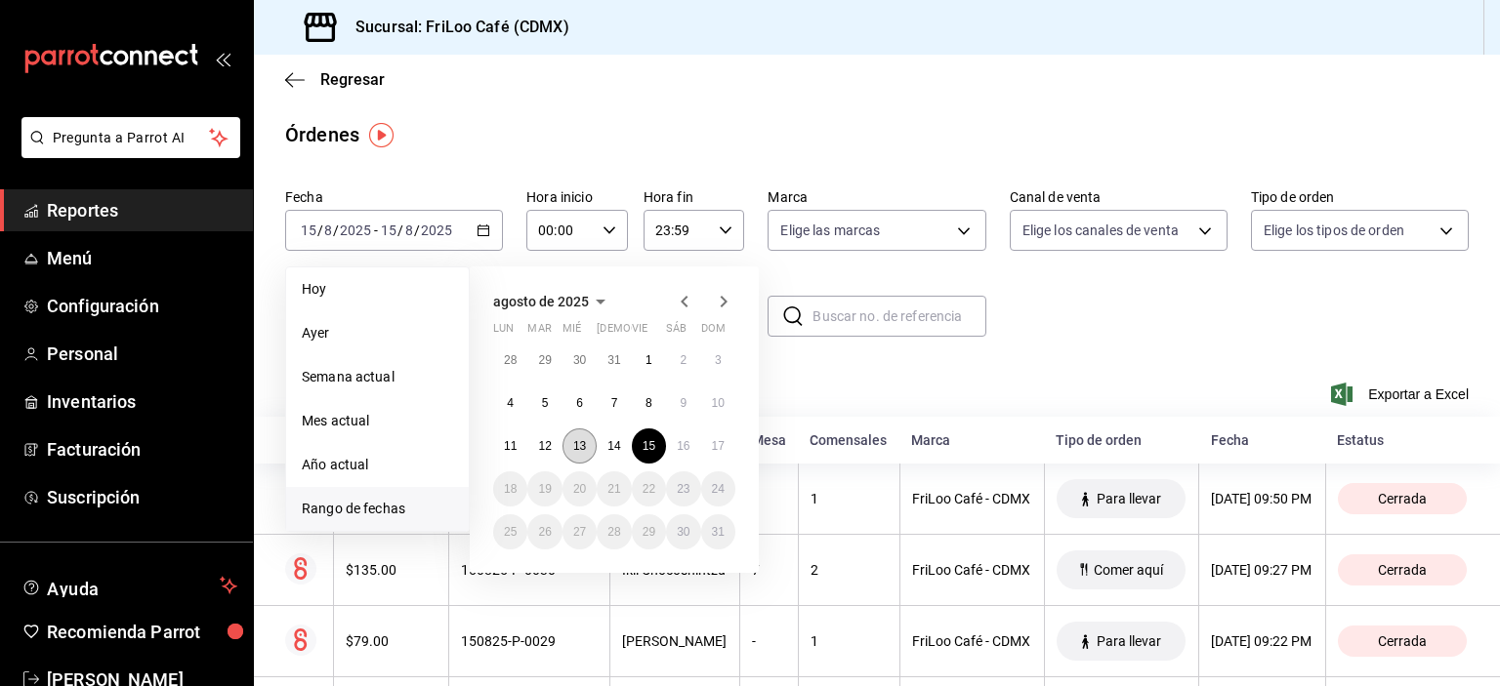
click at [578, 447] on abbr "13" at bounding box center [579, 446] width 13 height 14
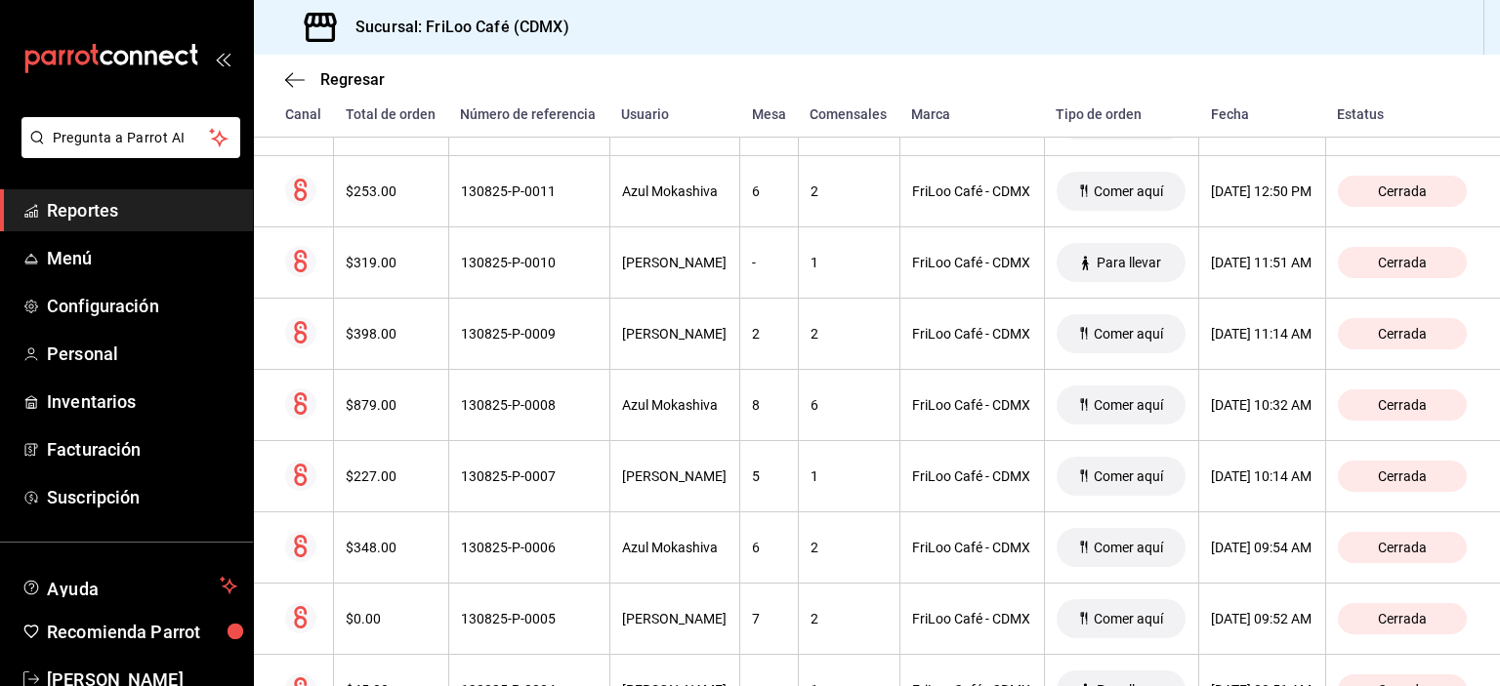
scroll to position [2767, 0]
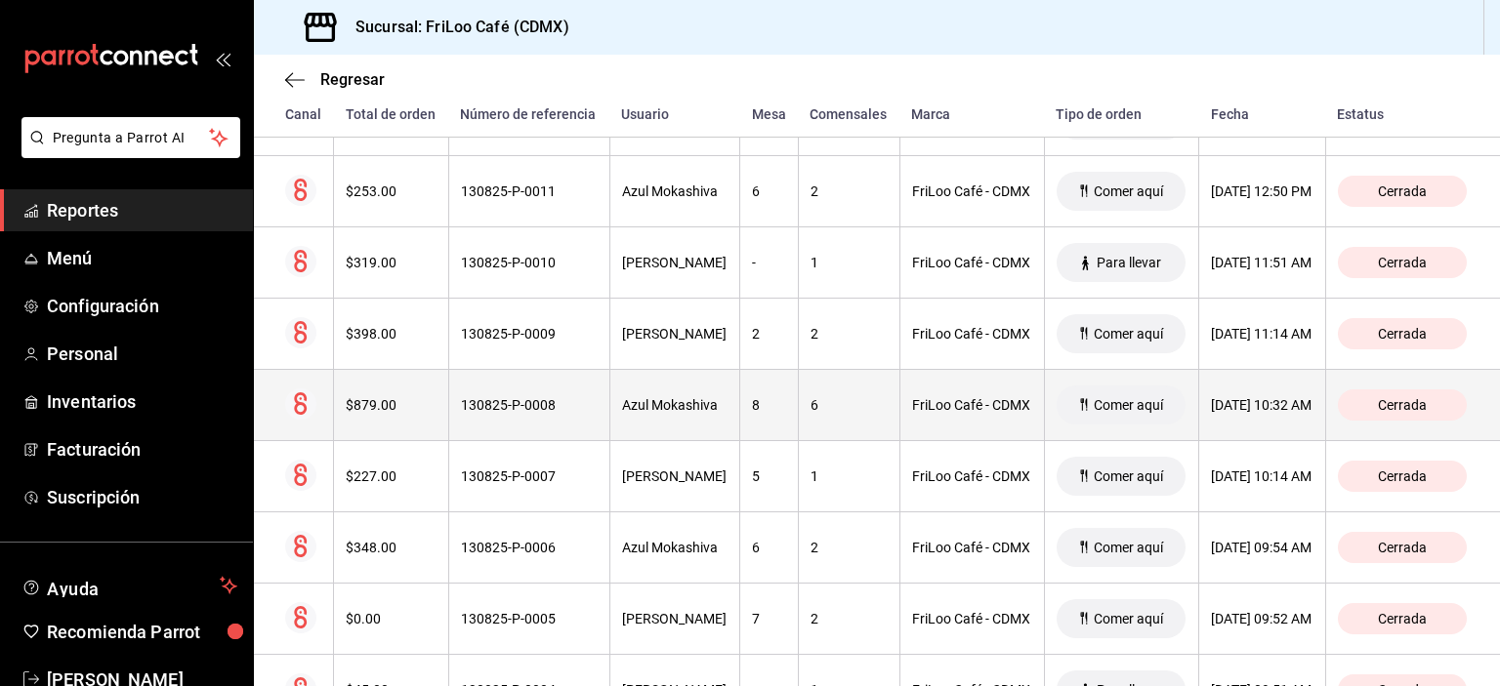
click at [931, 439] on th "FriLoo Café - CDMX" at bounding box center [971, 405] width 145 height 71
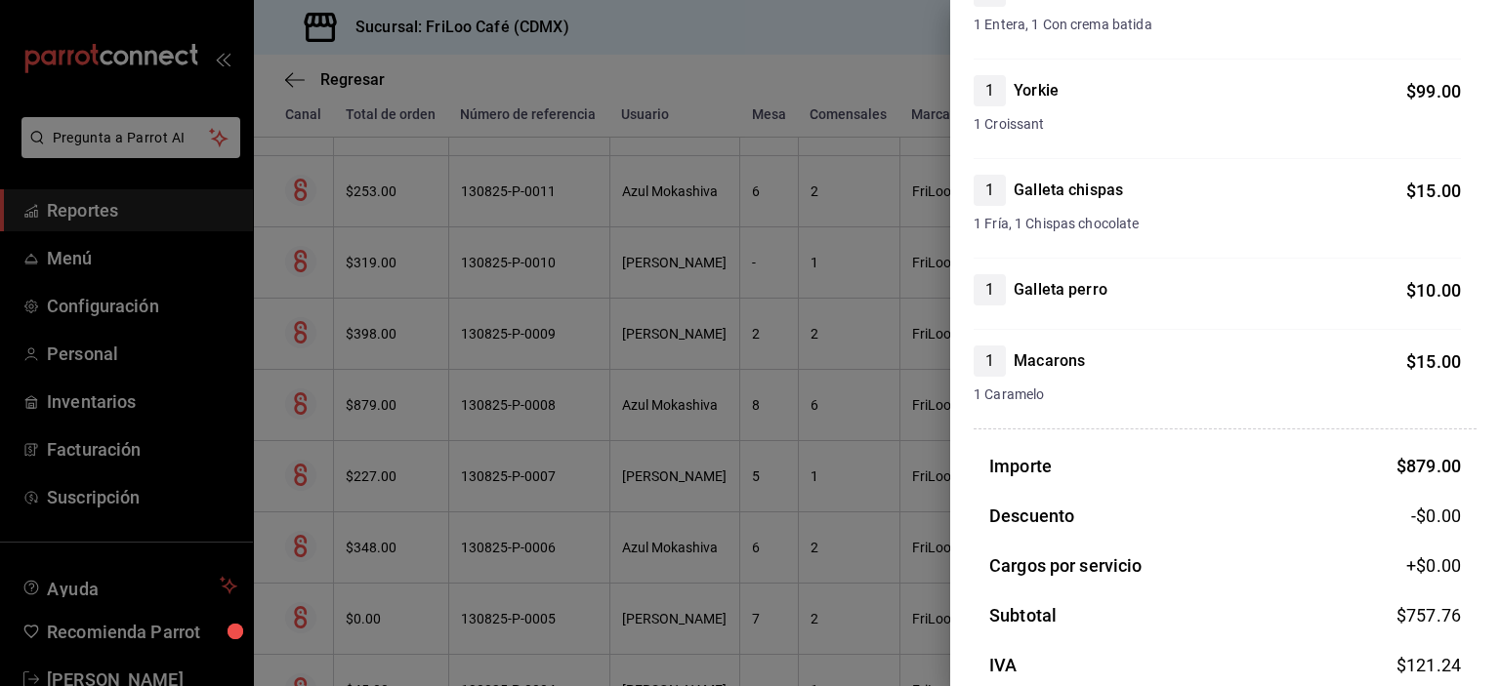
scroll to position [1366, 0]
click at [797, 474] on div at bounding box center [750, 343] width 1500 height 686
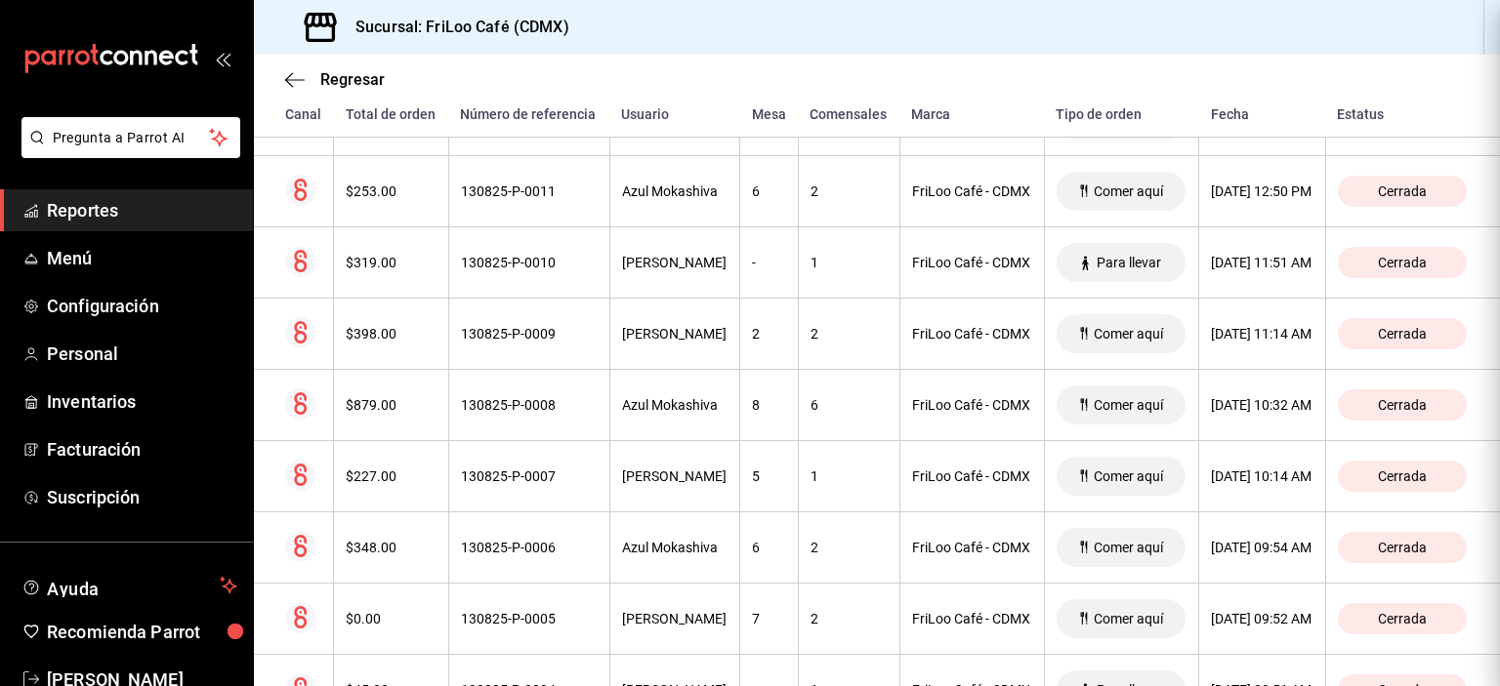
scroll to position [0, 0]
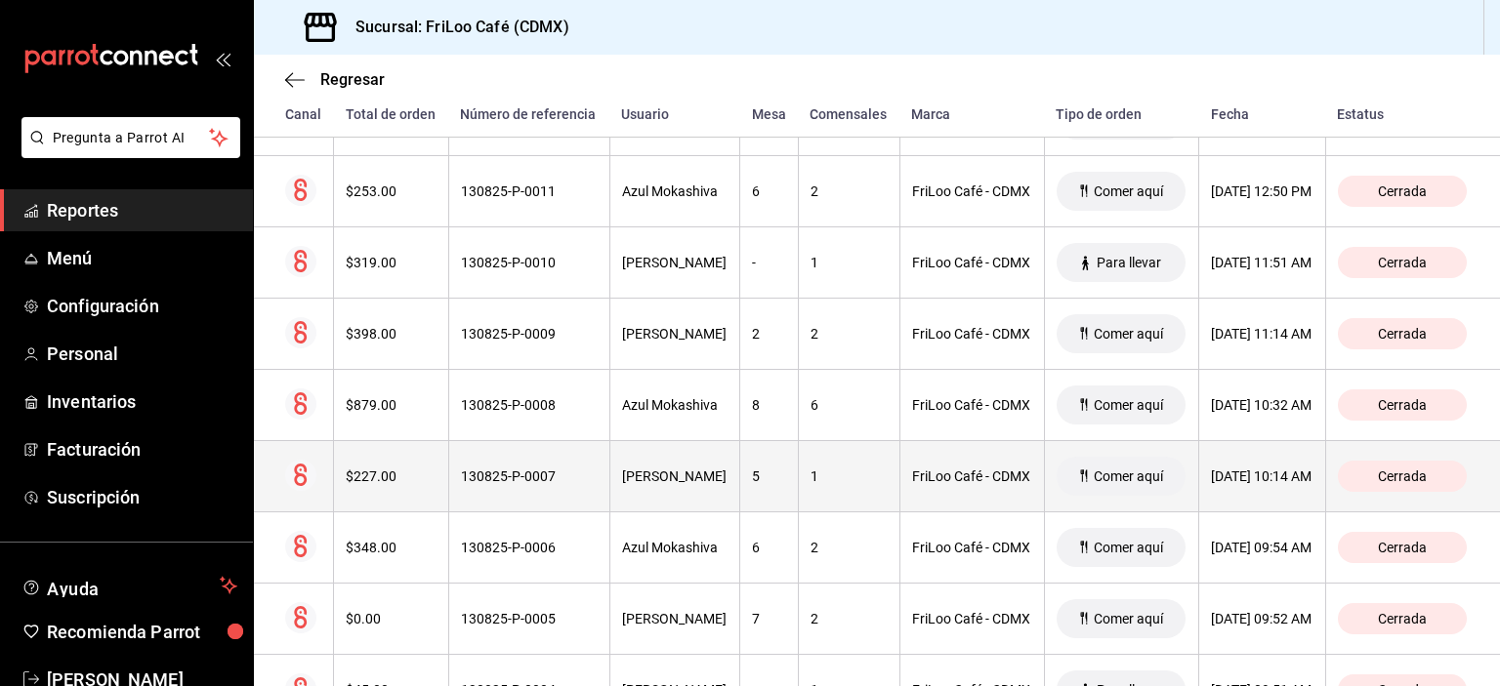
click at [810, 484] on div "1" at bounding box center [848, 477] width 77 height 16
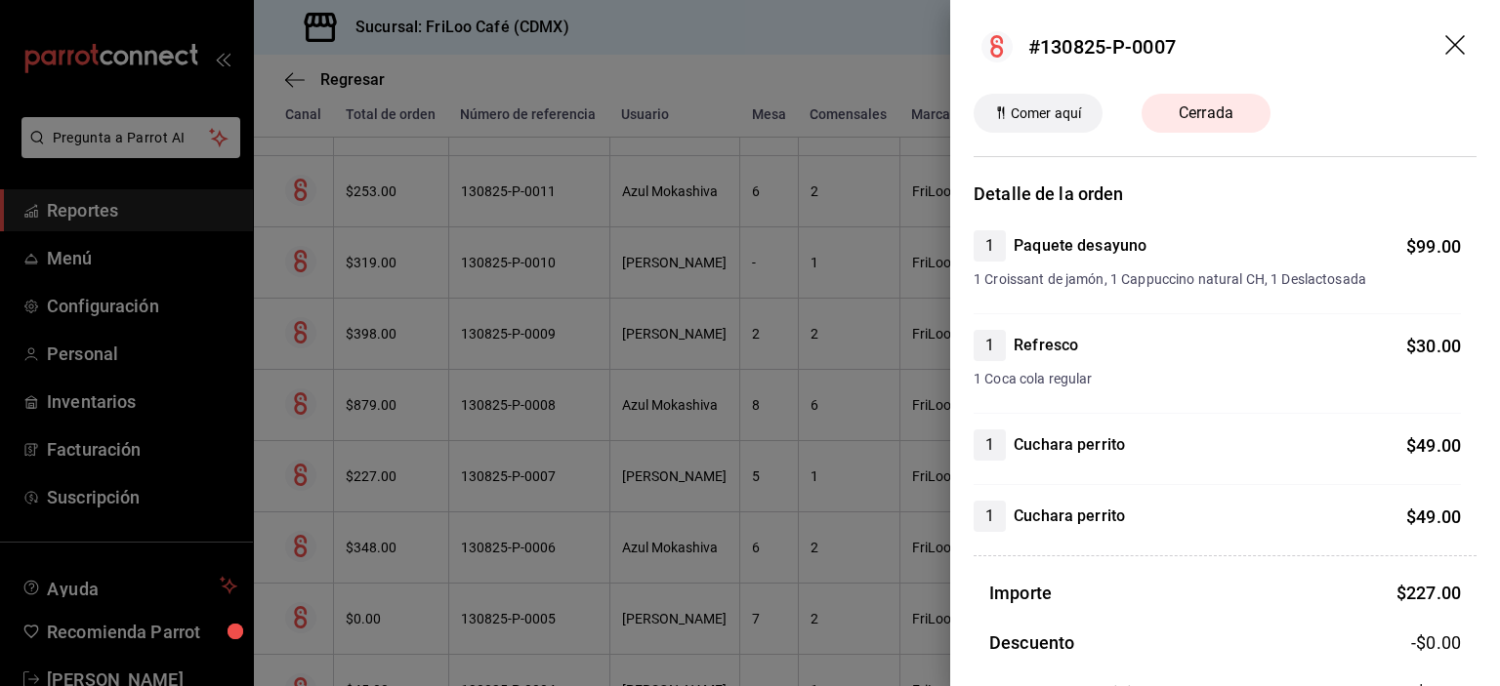
click at [859, 397] on div at bounding box center [750, 343] width 1500 height 686
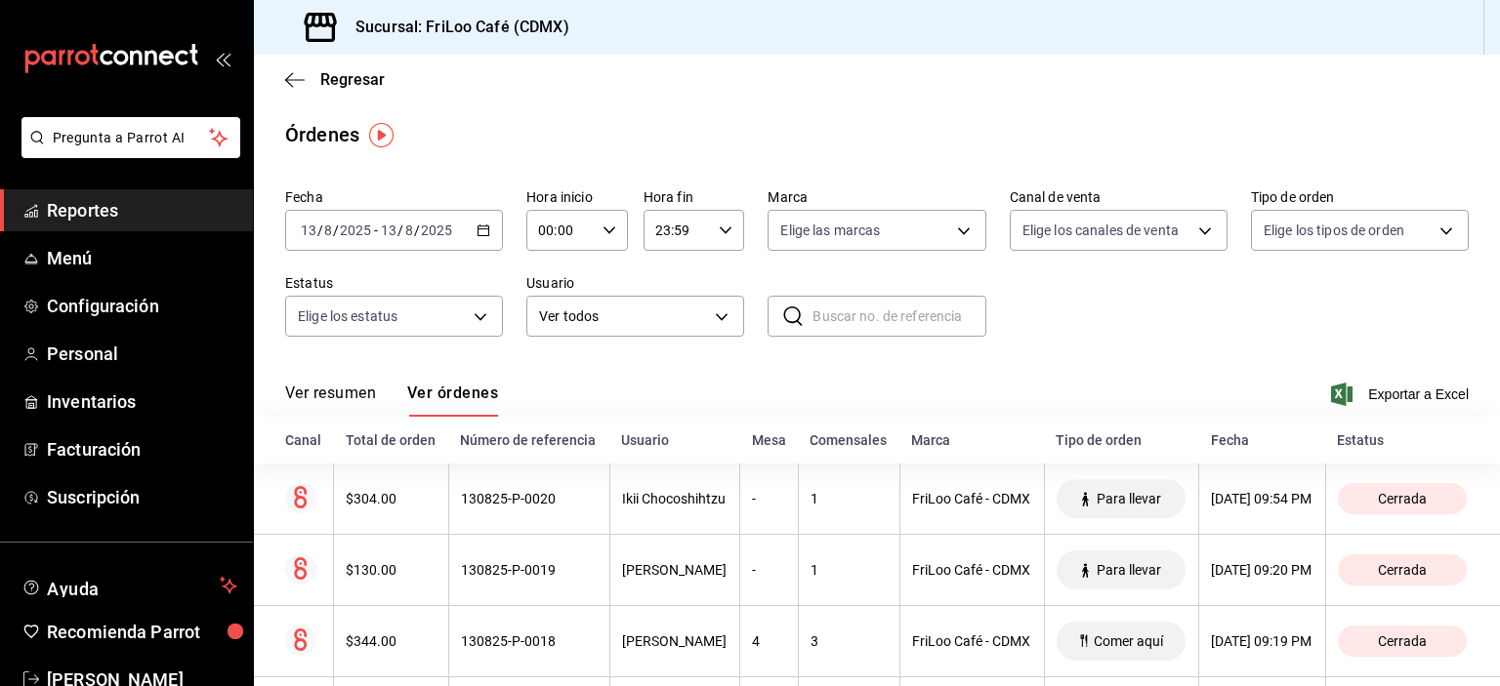
click at [471, 230] on div "2025-08-13 13 / 8 / 2025 - 2025-08-13 13 / 8 / 2025" at bounding box center [394, 230] width 218 height 41
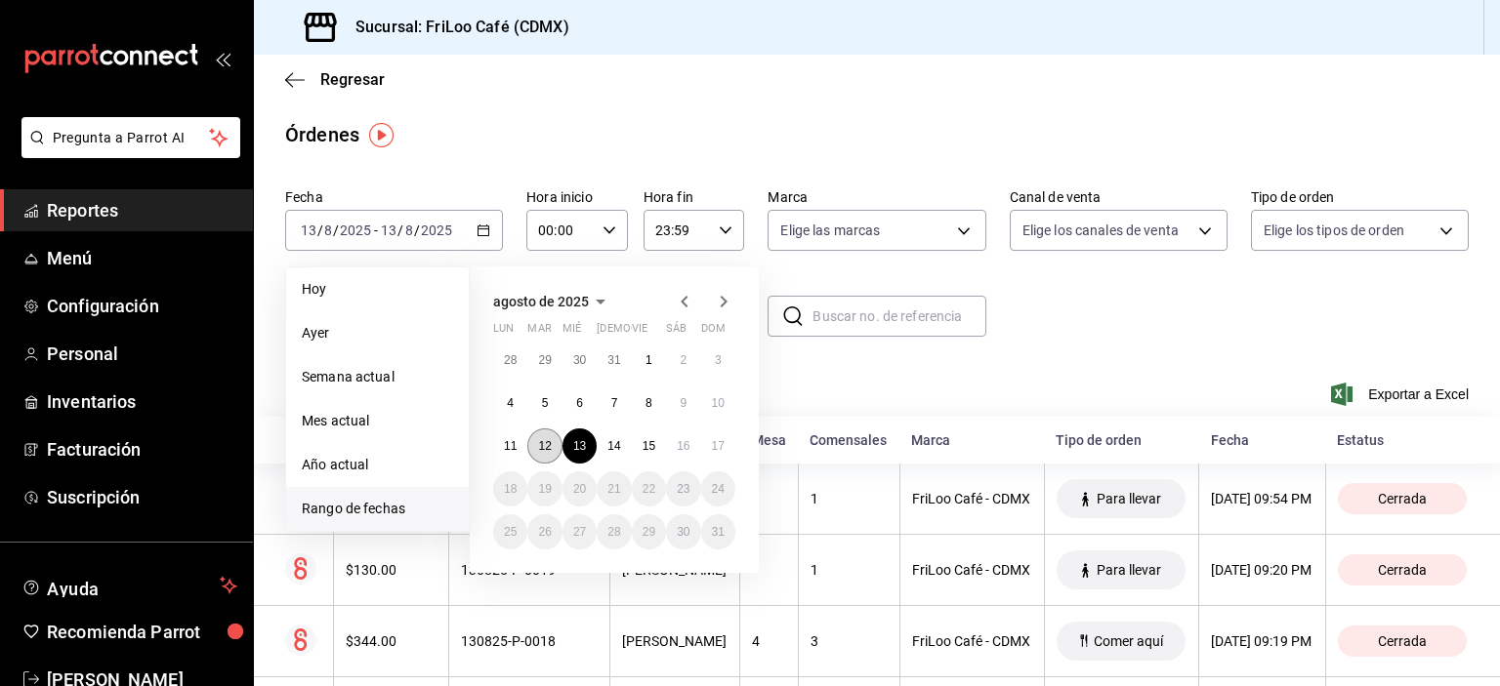
click at [546, 440] on abbr "12" at bounding box center [544, 446] width 13 height 14
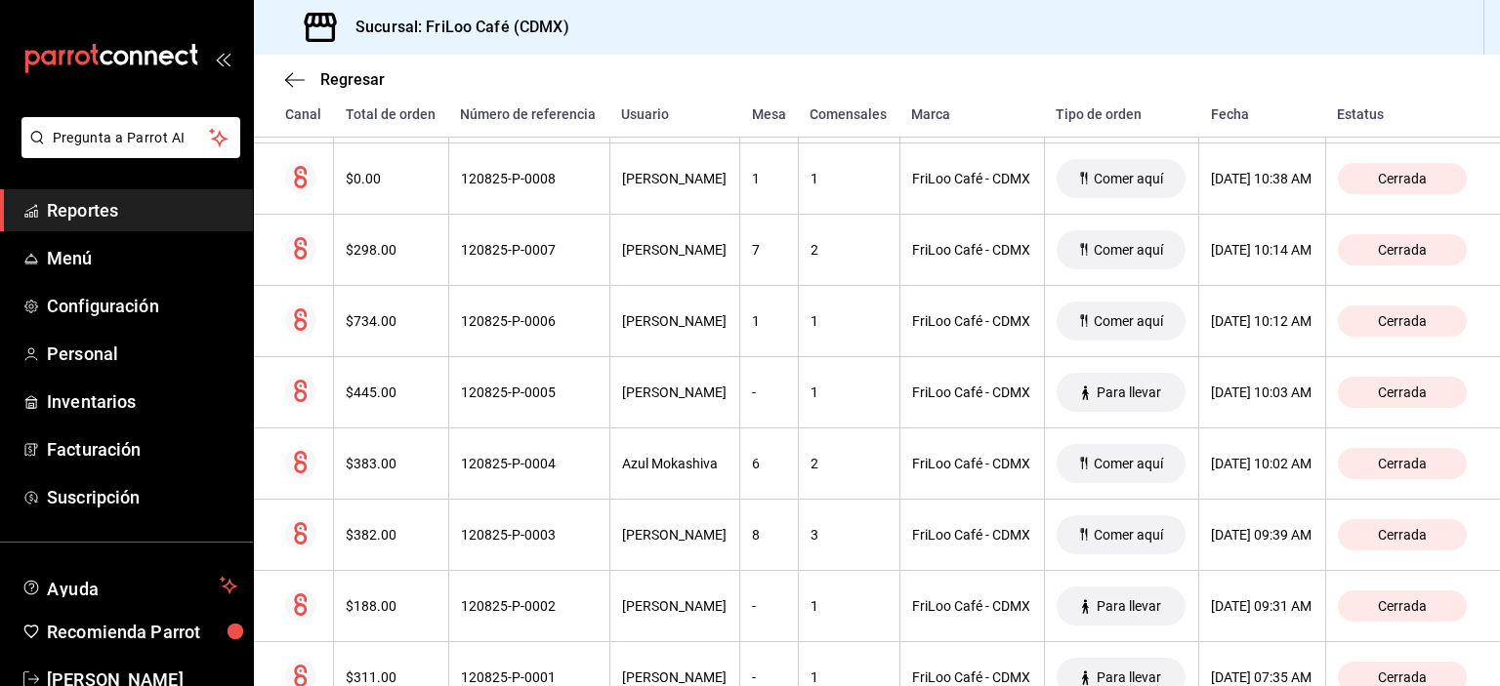
scroll to position [3138, 0]
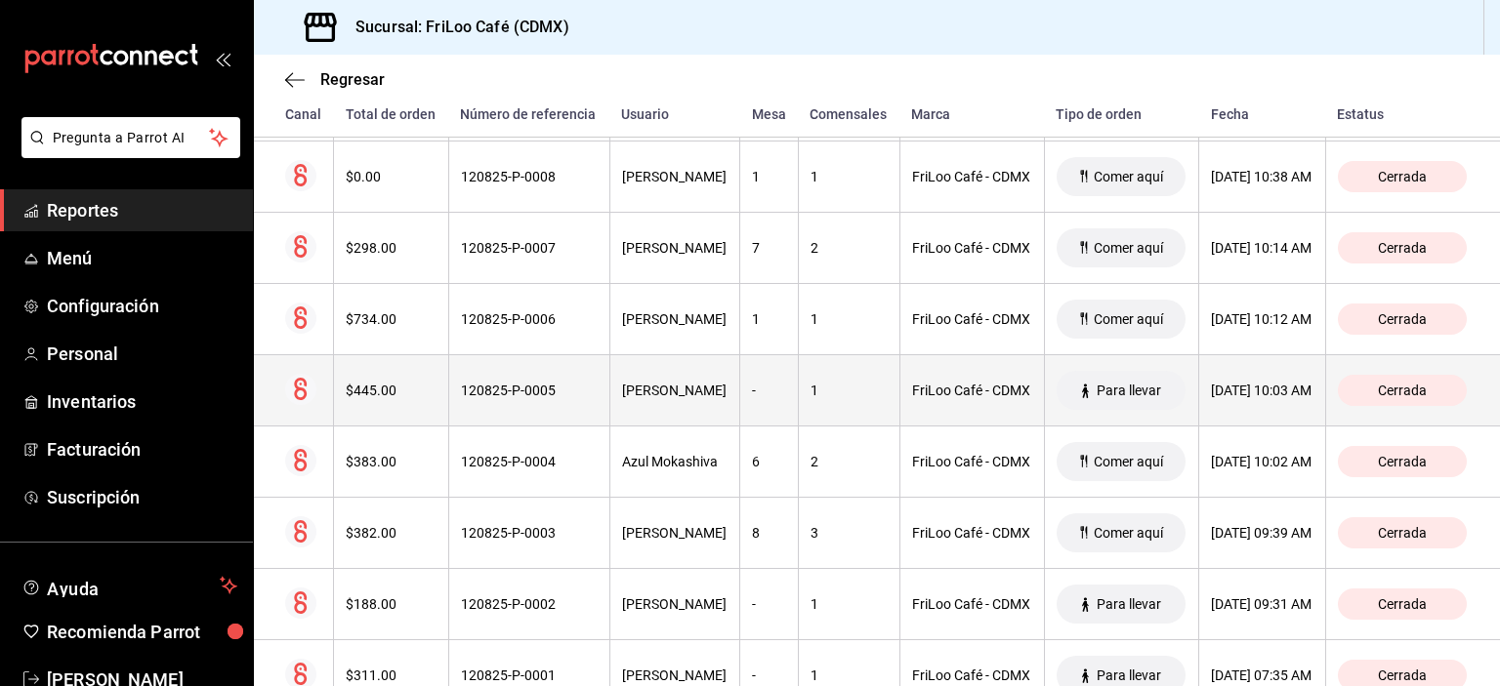
click at [828, 398] on div "1" at bounding box center [848, 391] width 77 height 16
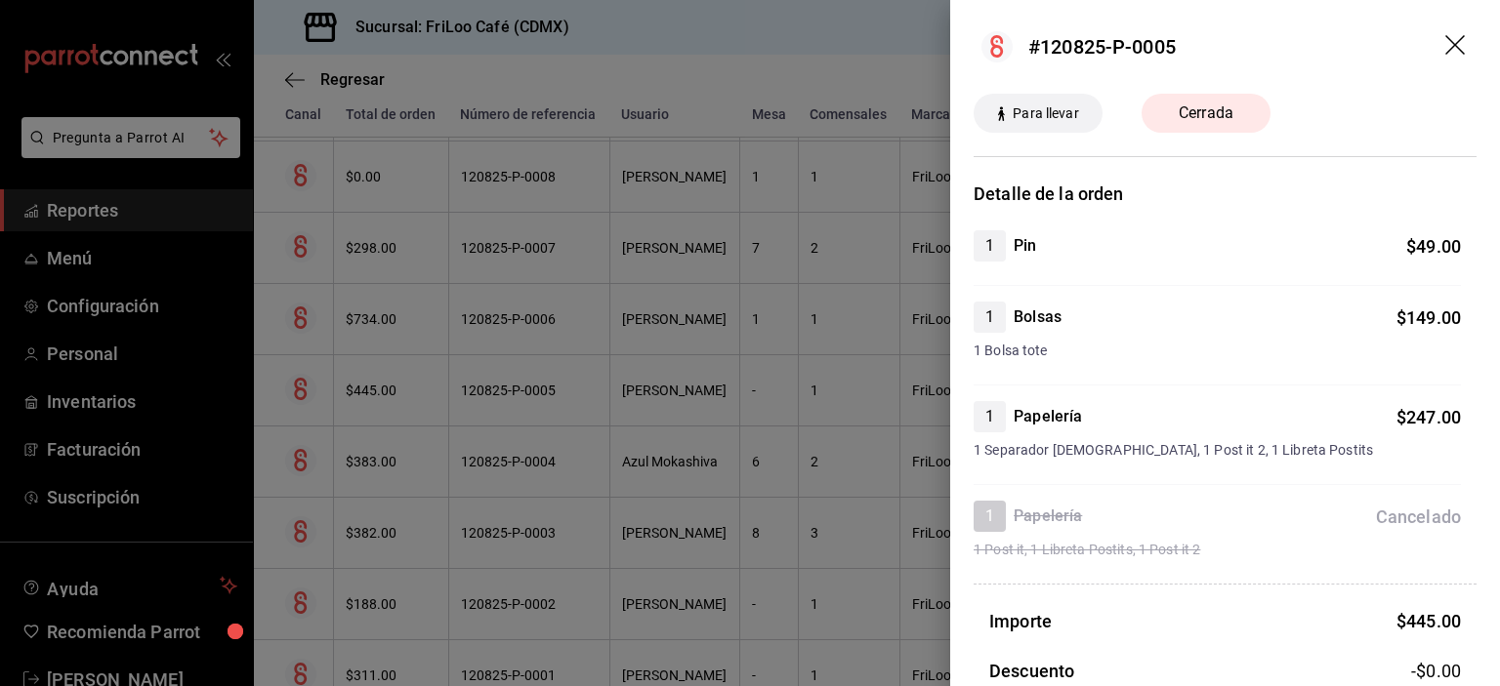
click at [828, 404] on div at bounding box center [750, 343] width 1500 height 686
